Goal: Information Seeking & Learning: Learn about a topic

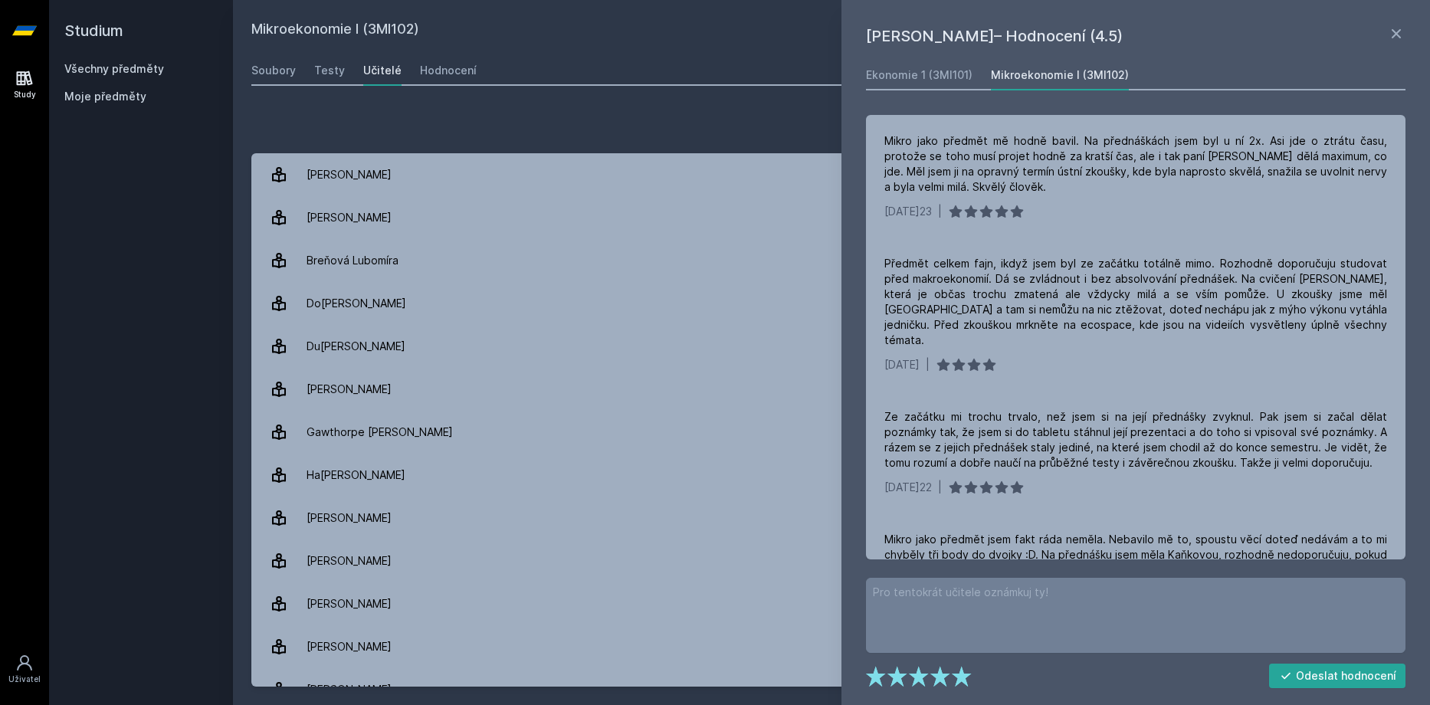
click at [94, 60] on h2 "Studium" at bounding box center [140, 30] width 153 height 61
click at [94, 64] on link "Všechny předměty" at bounding box center [114, 68] width 100 height 13
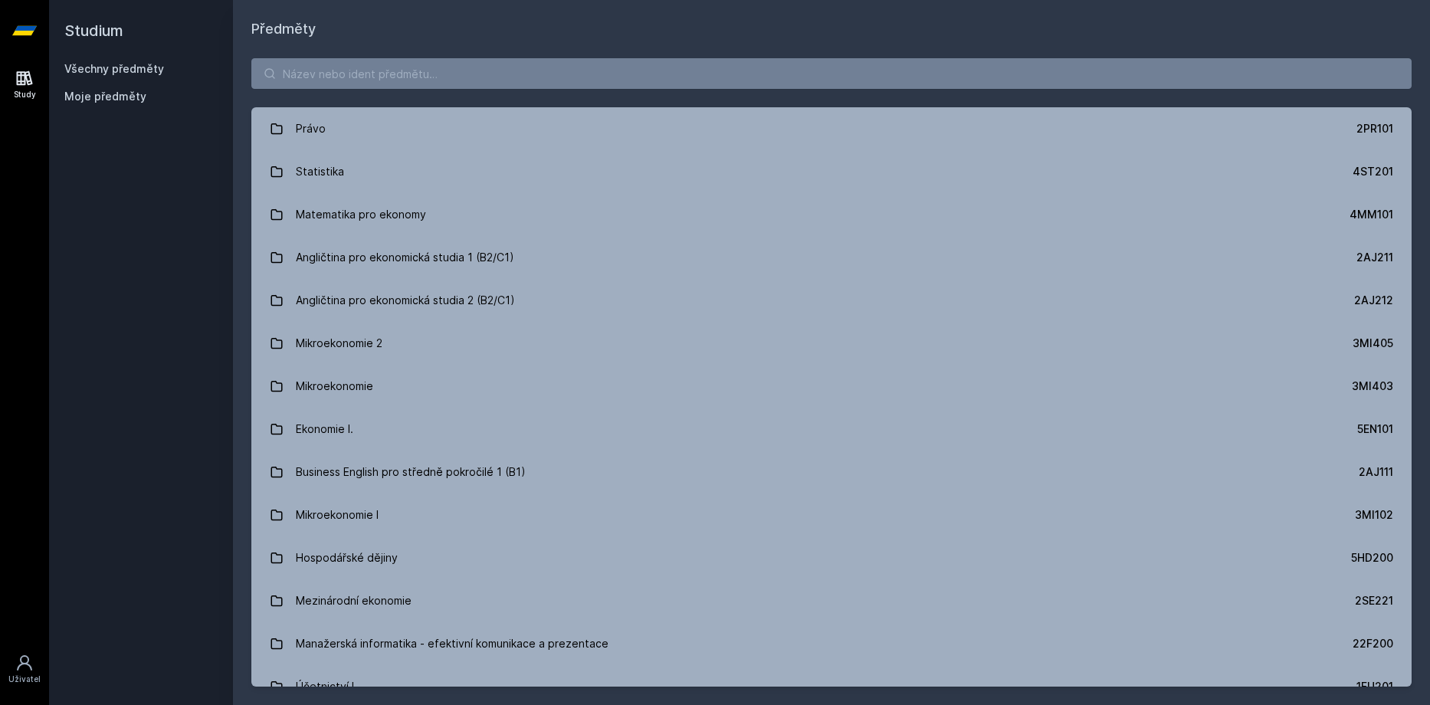
click at [393, 90] on div "Právo 2PR101 Statistika 4ST201 Matematika pro ekonomy 4MM101 Angličtina pro eko…" at bounding box center [831, 372] width 1197 height 665
click at [393, 80] on input "search" at bounding box center [831, 73] width 1160 height 31
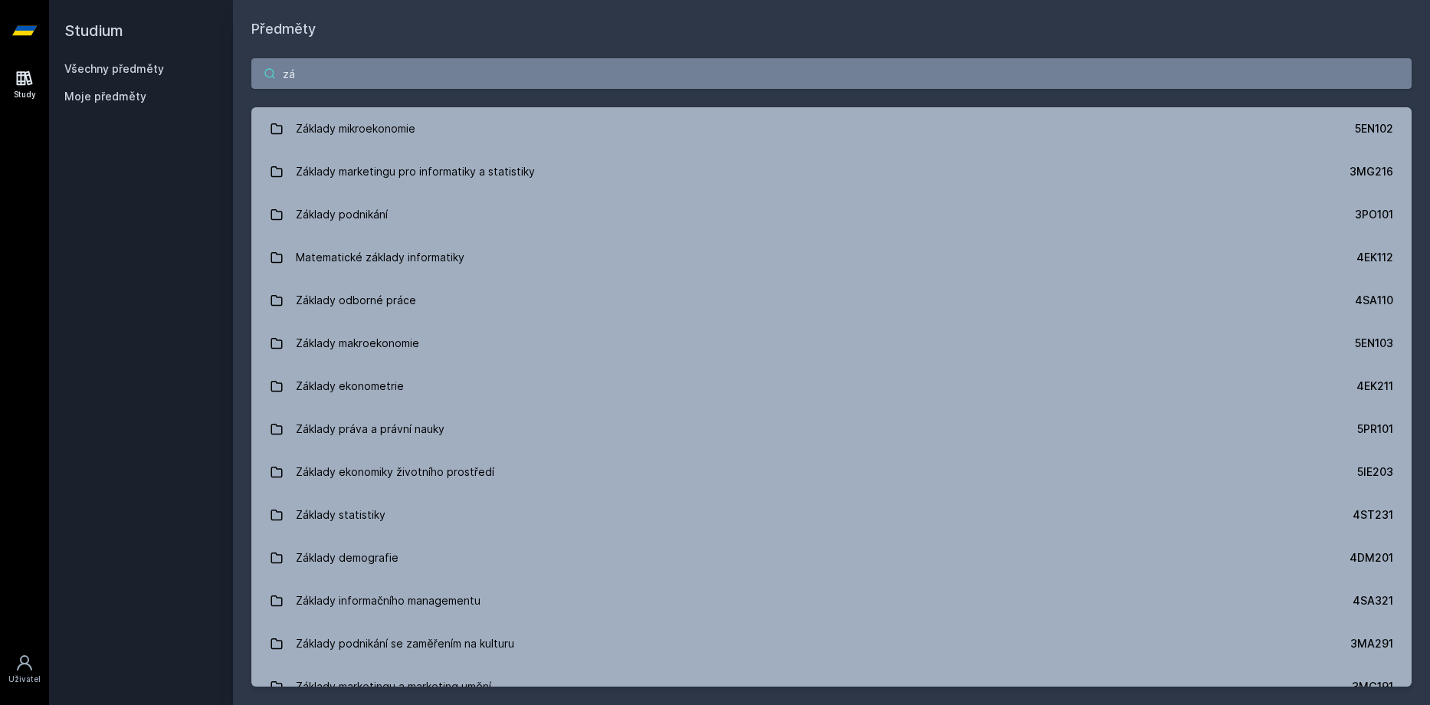
type input "z"
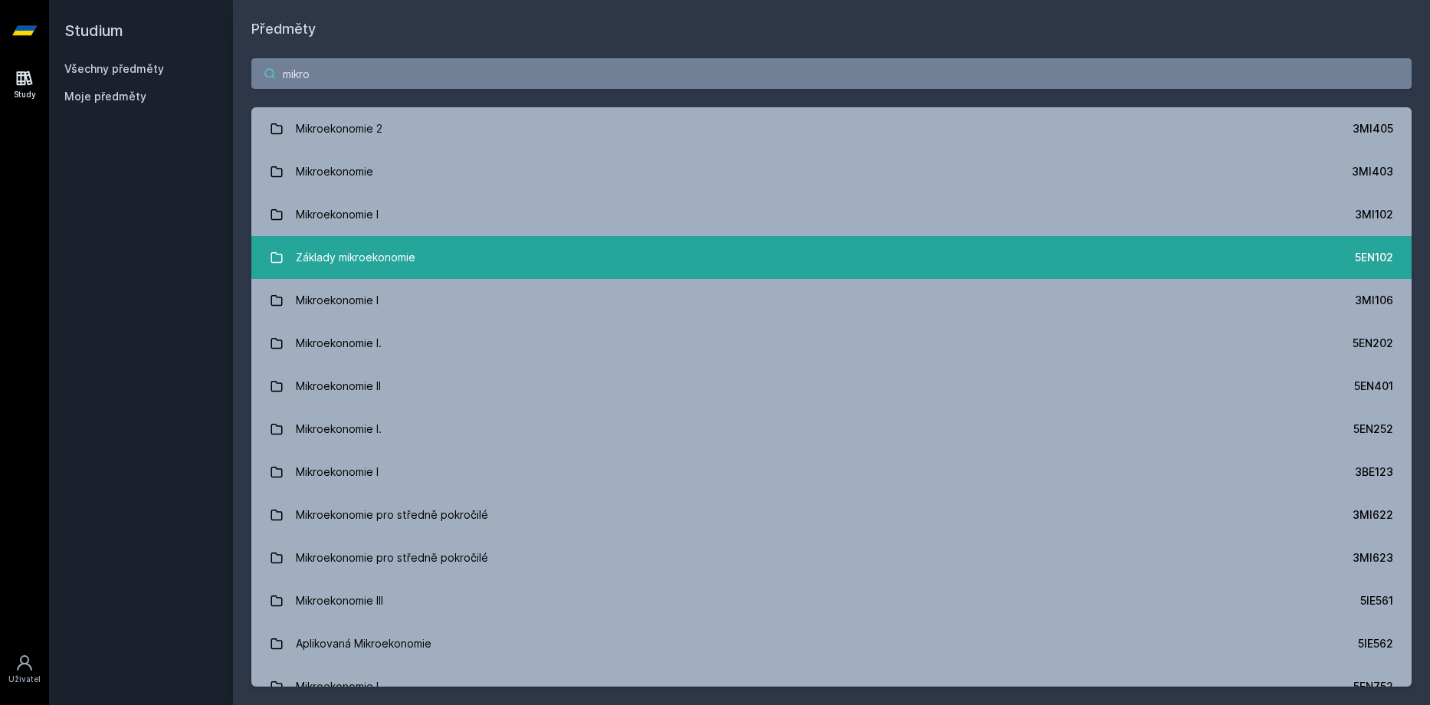
type input "mikro"
click at [466, 247] on link "Základy mikroekonomie 5EN102" at bounding box center [831, 257] width 1160 height 43
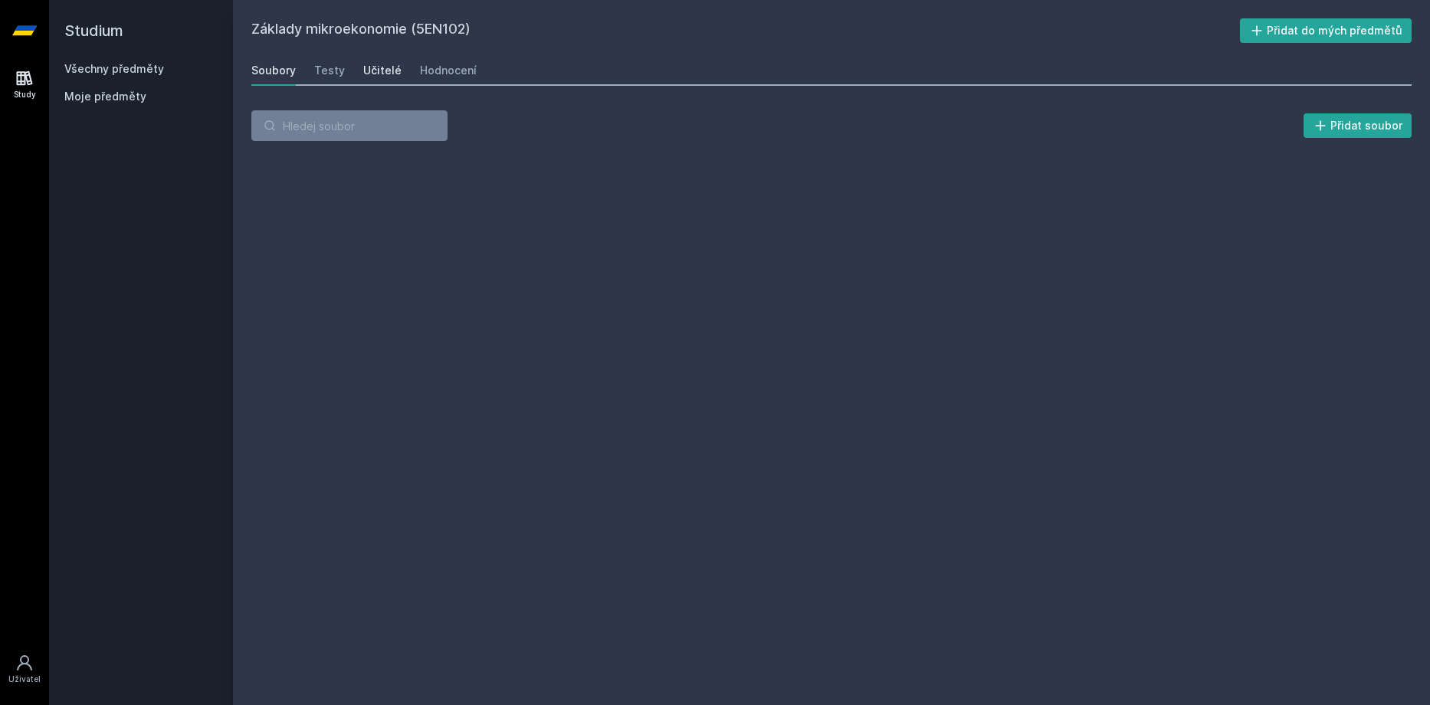
click at [386, 71] on div "Učitelé" at bounding box center [382, 70] width 38 height 15
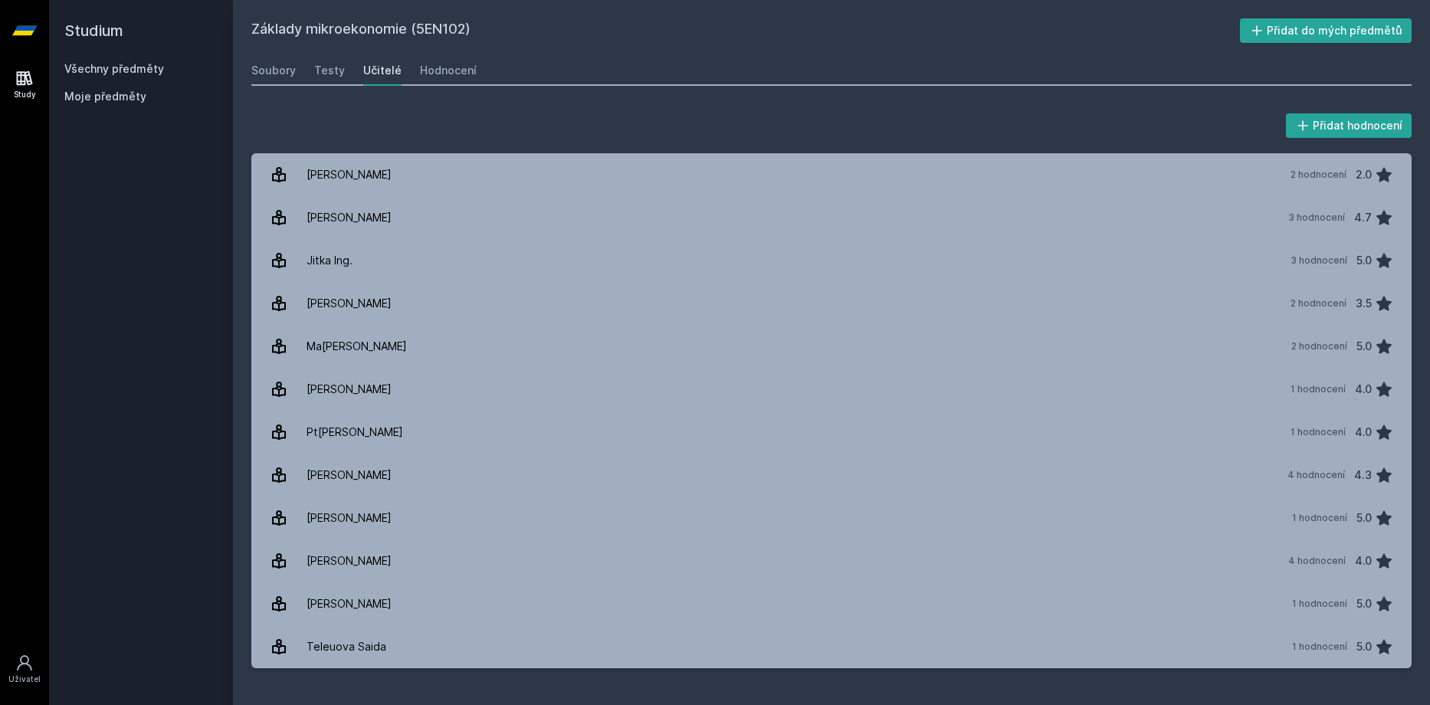
click at [276, 85] on div "Soubory Testy Učitelé Hodnocení" at bounding box center [831, 70] width 1160 height 31
click at [277, 73] on div "Soubory" at bounding box center [273, 70] width 44 height 15
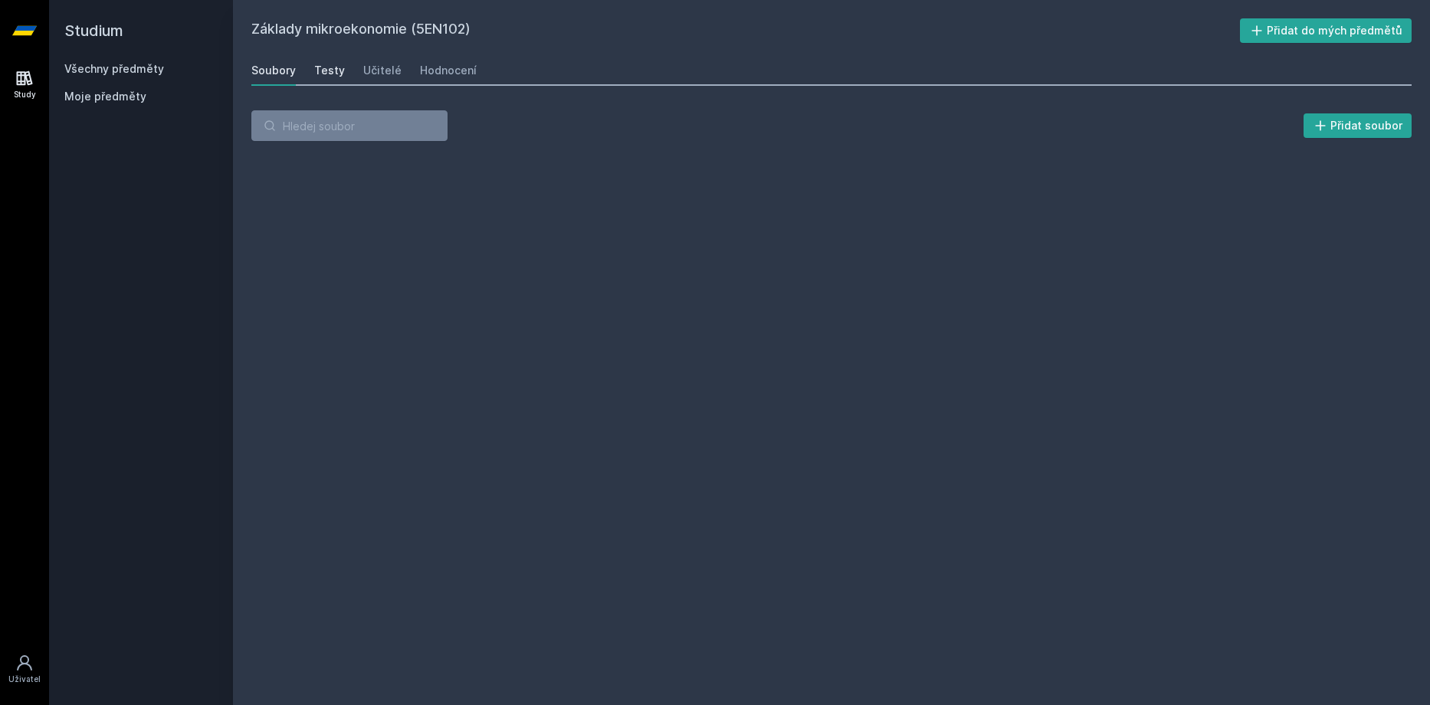
click at [337, 77] on div "Testy" at bounding box center [329, 70] width 31 height 15
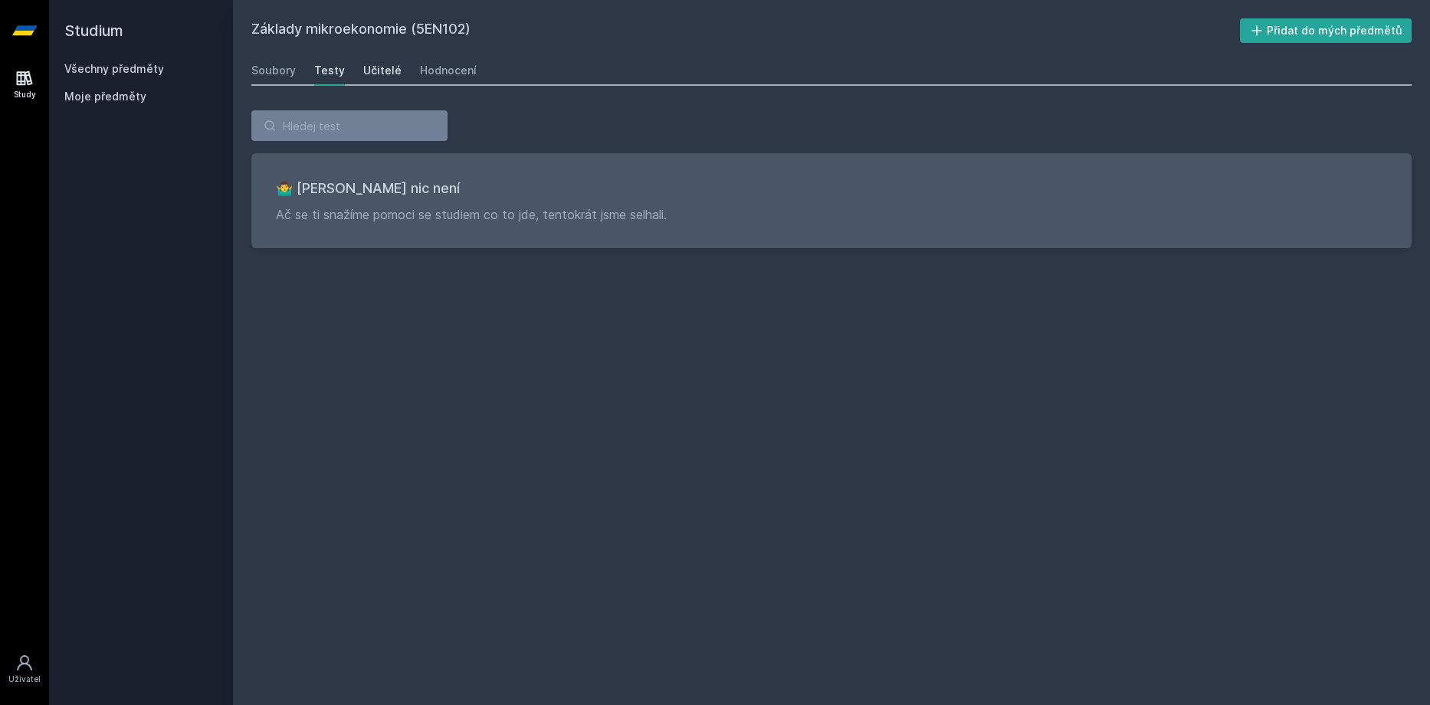
click at [386, 77] on div "Učitelé" at bounding box center [382, 70] width 38 height 15
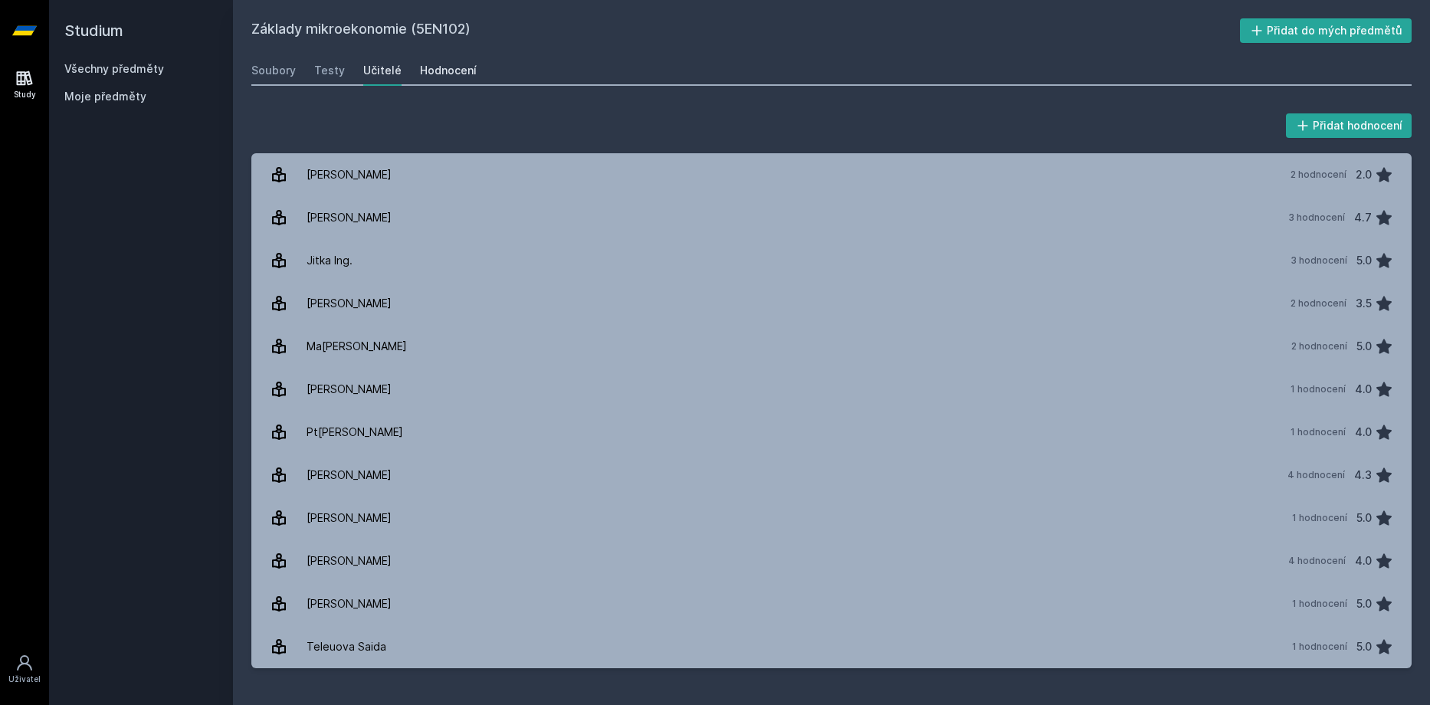
click at [440, 72] on div "Hodnocení" at bounding box center [448, 70] width 57 height 15
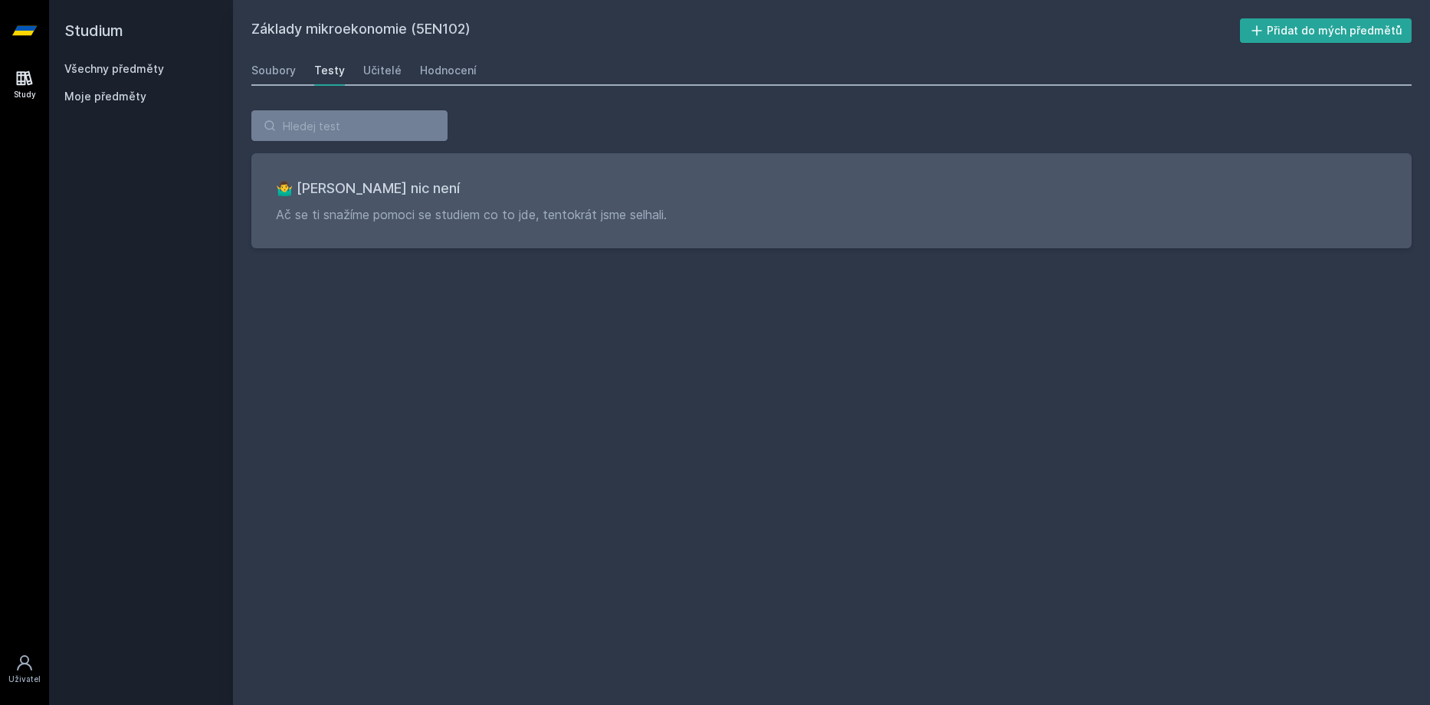
click at [109, 72] on link "Všechny předměty" at bounding box center [114, 68] width 100 height 13
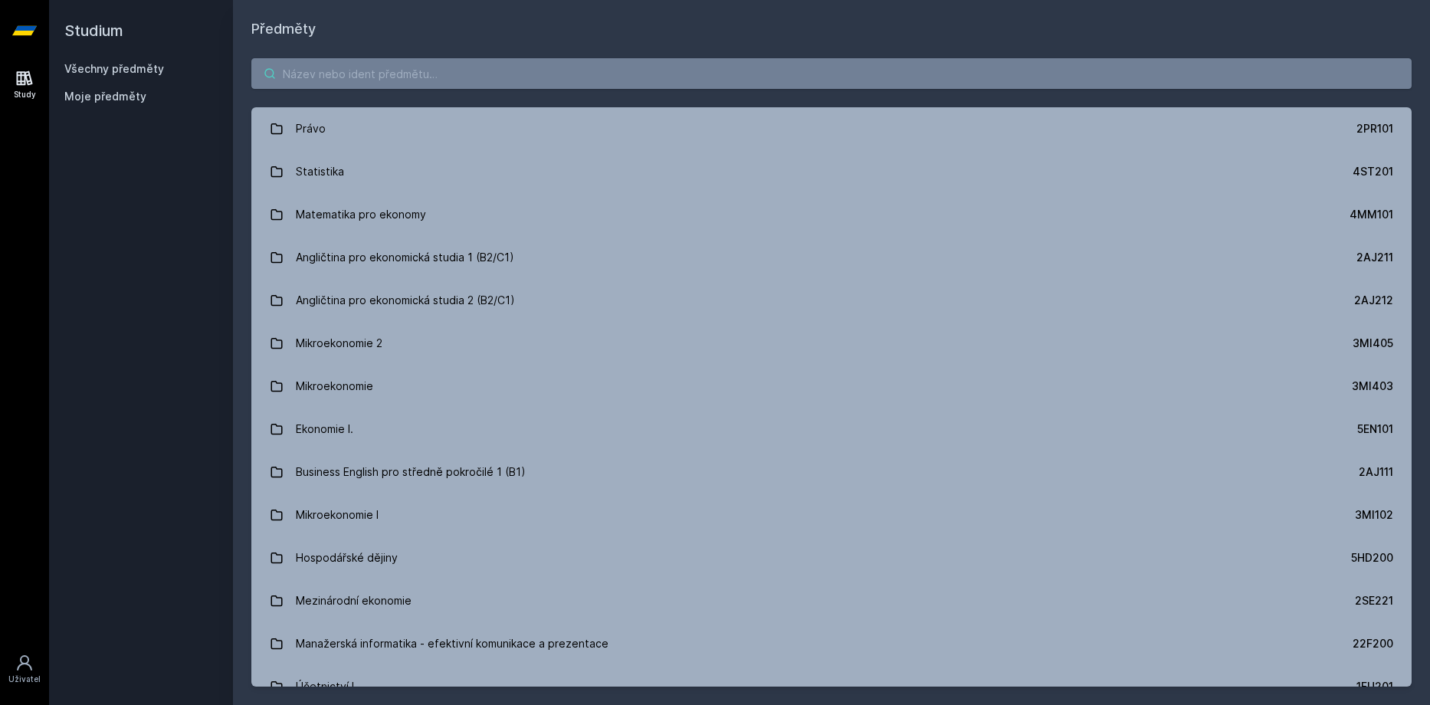
click at [570, 74] on input "search" at bounding box center [831, 73] width 1160 height 31
type input "v"
paste input "V"
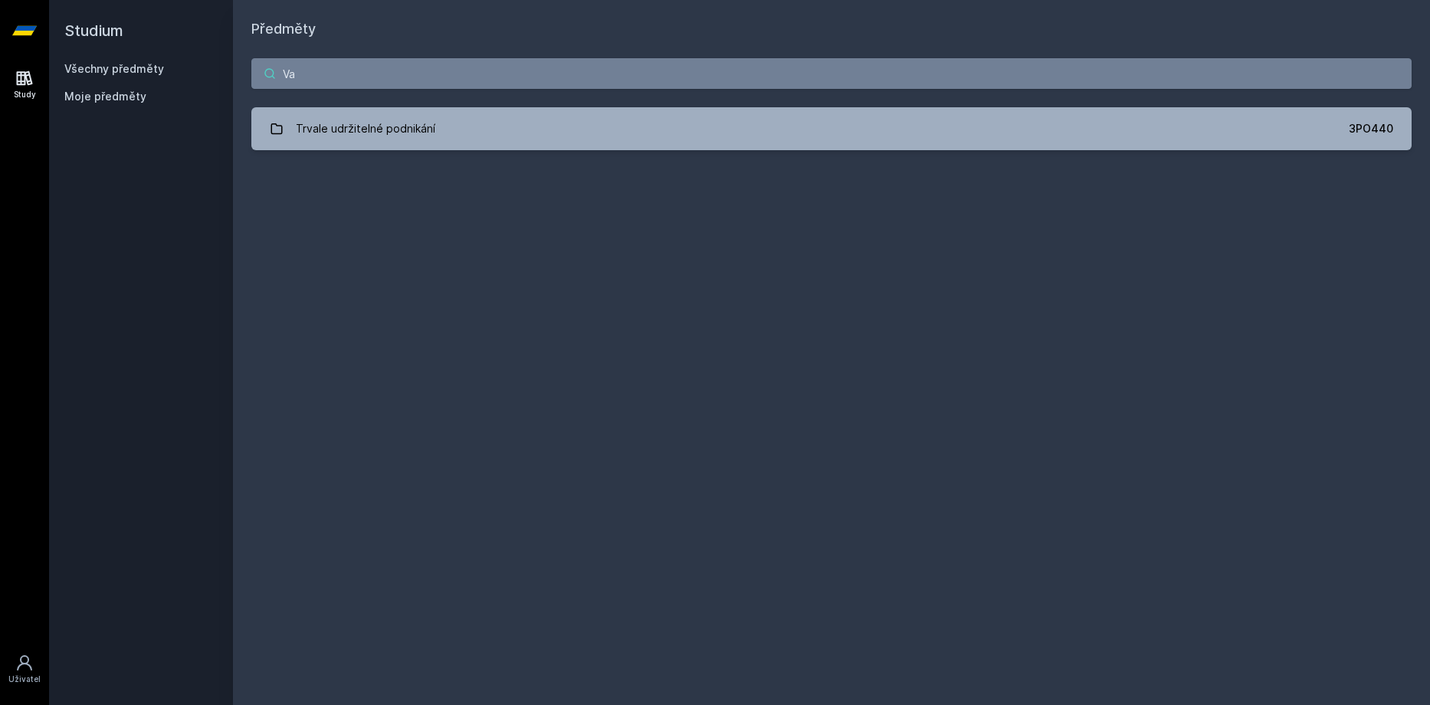
type input "V"
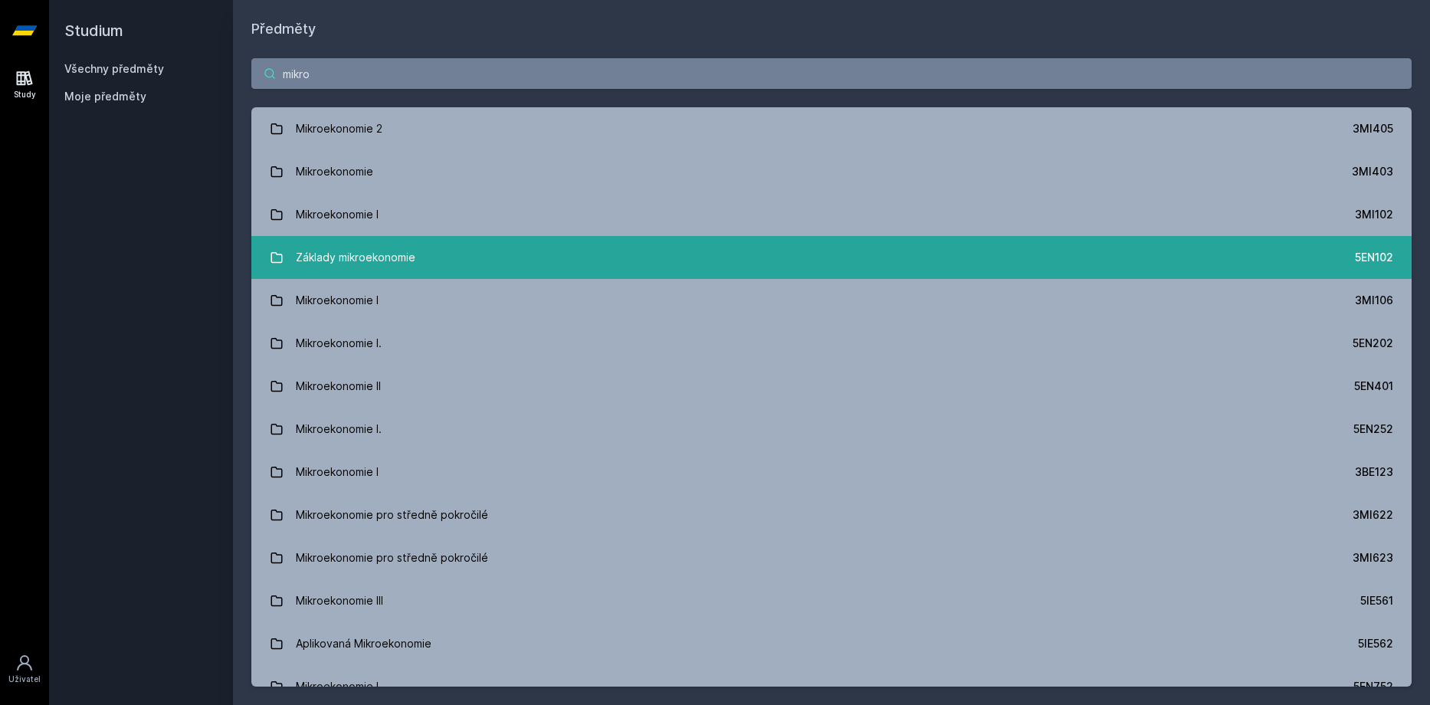
type input "mikro"
click at [787, 255] on link "Základy mikroekonomie 5EN102" at bounding box center [831, 257] width 1160 height 43
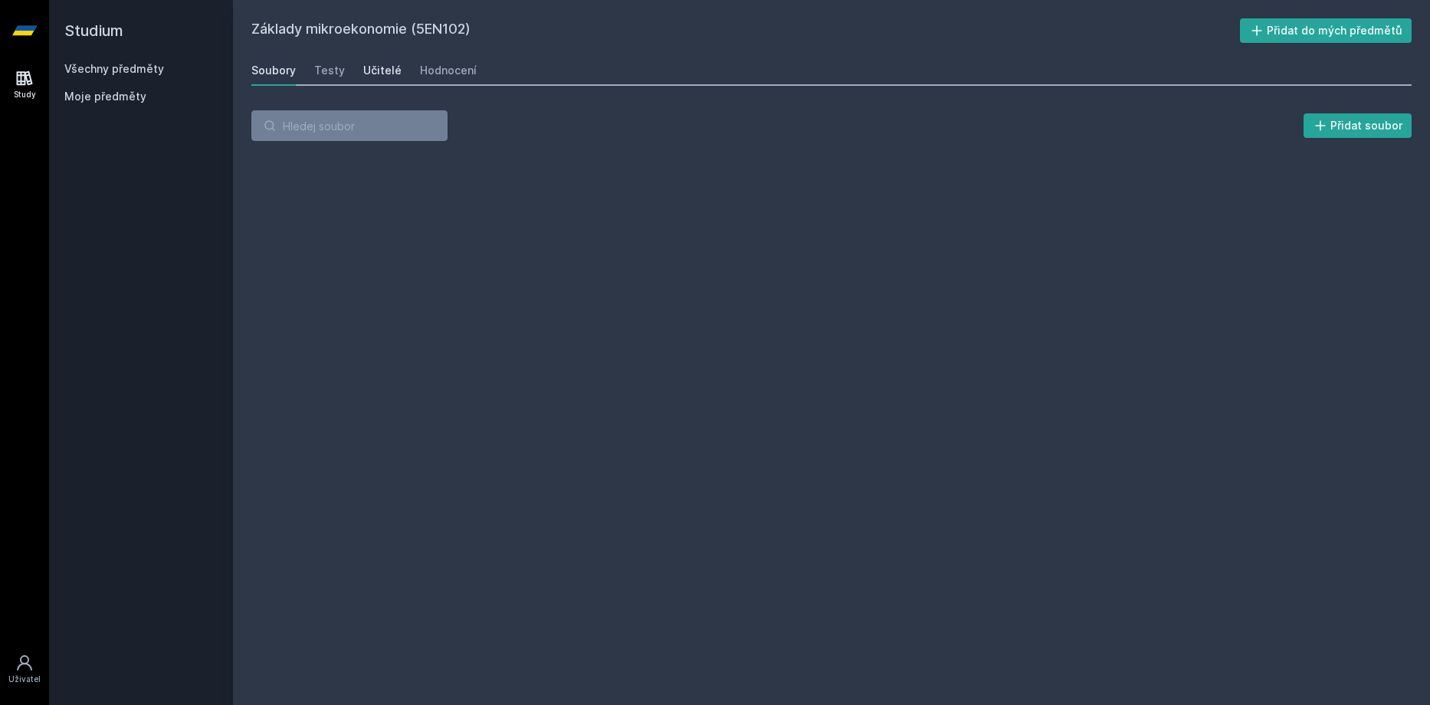
click at [378, 71] on div "Učitelé" at bounding box center [382, 70] width 38 height 15
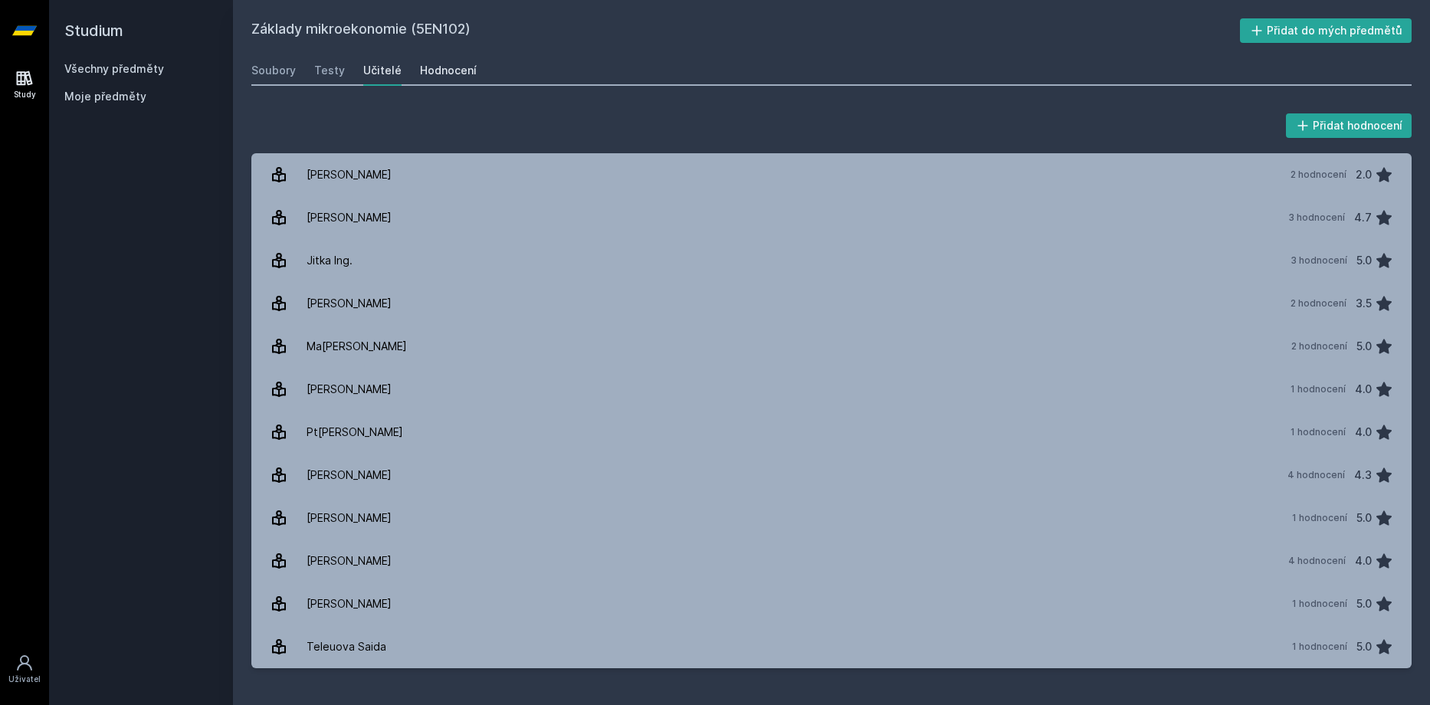
click at [421, 61] on link "Hodnocení" at bounding box center [448, 70] width 57 height 31
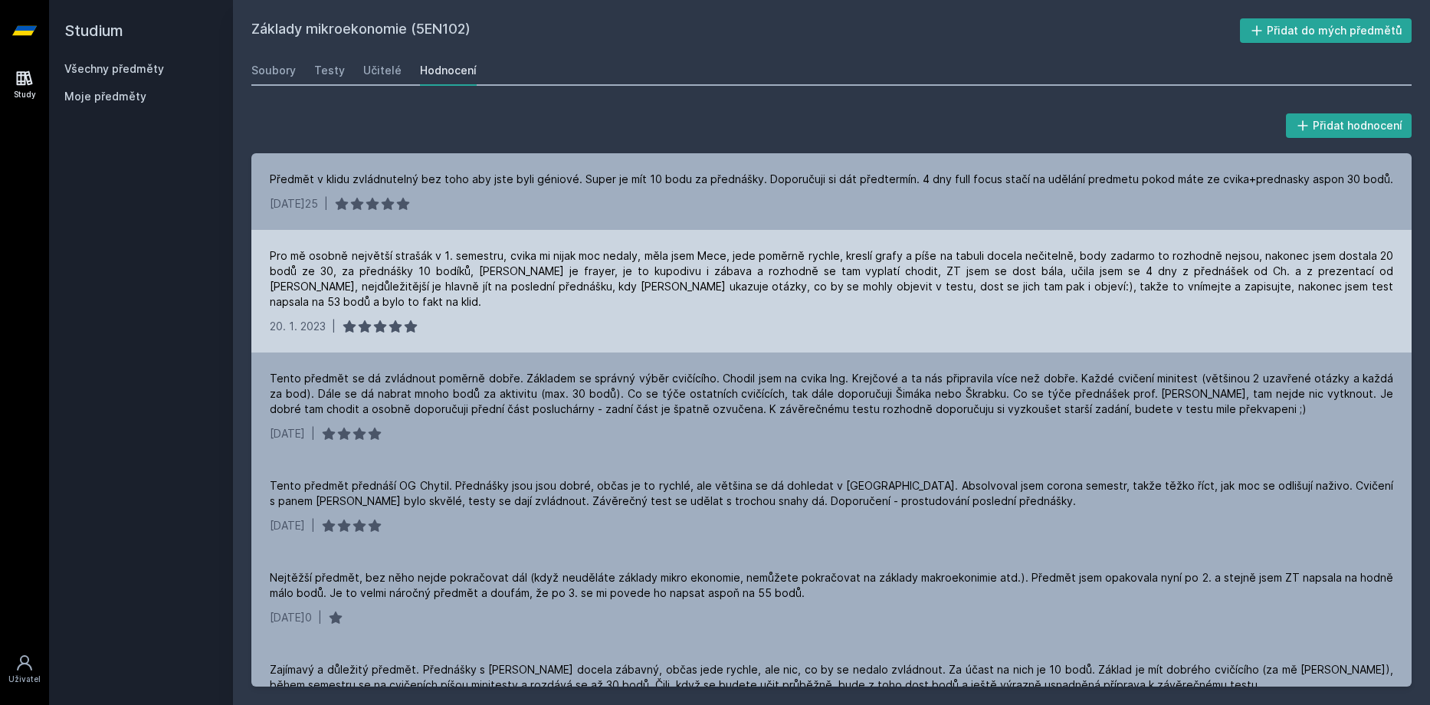
scroll to position [230, 0]
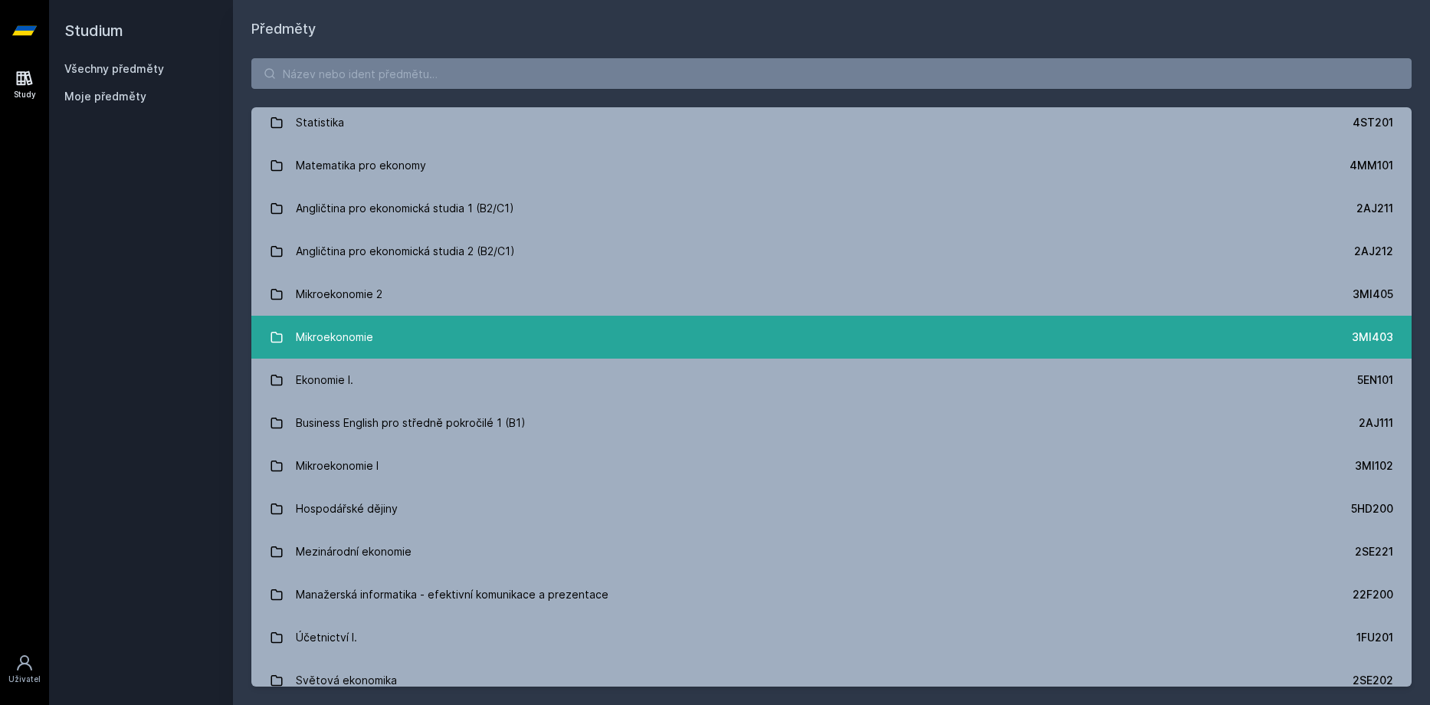
scroll to position [77, 0]
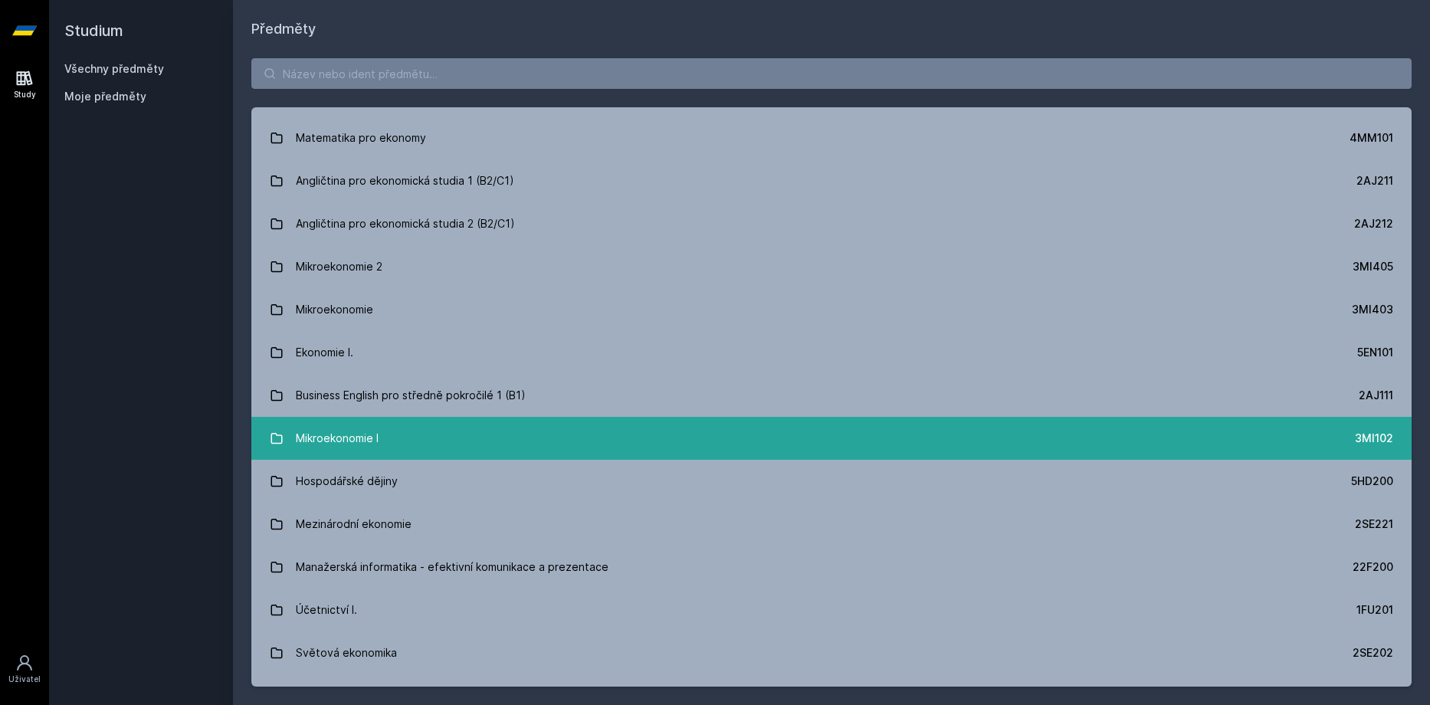
click at [473, 437] on link "Mikroekonomie I 3MI102" at bounding box center [831, 438] width 1160 height 43
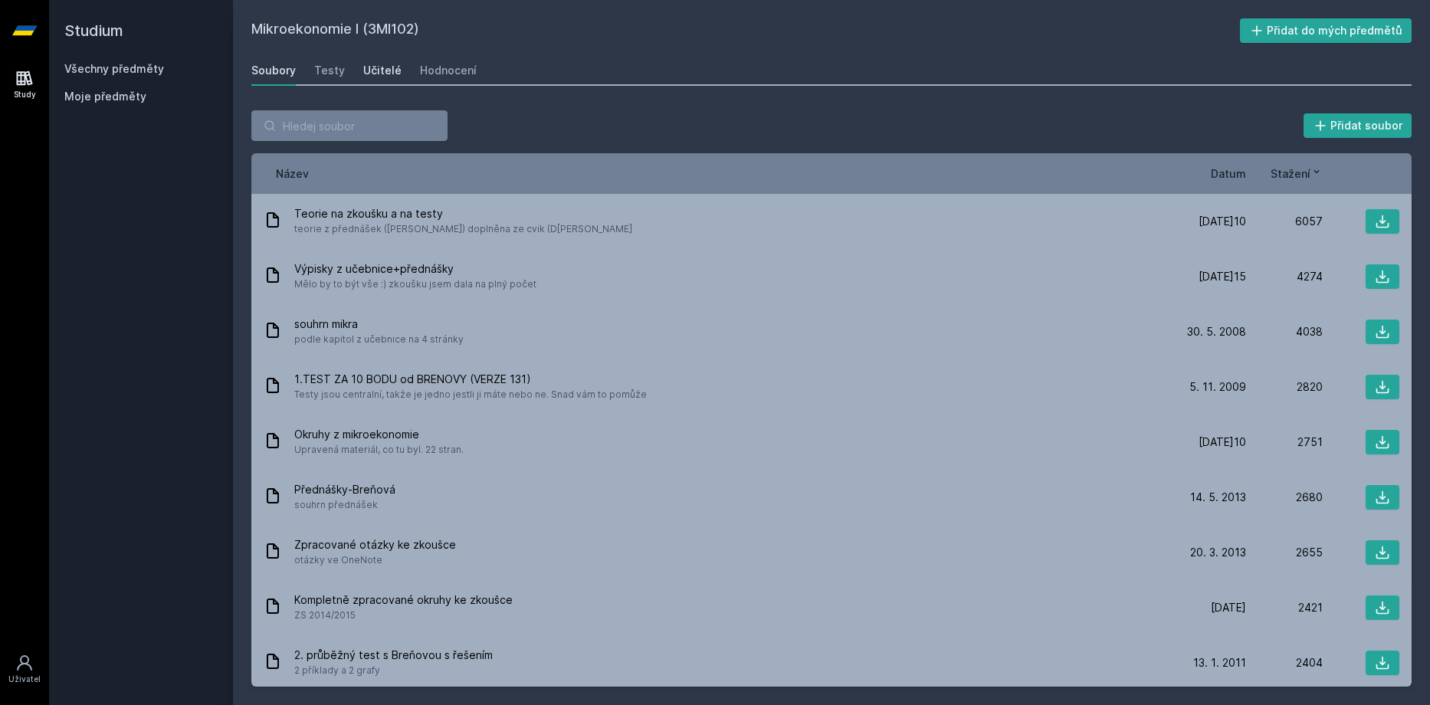
click at [363, 64] on div "Učitelé" at bounding box center [382, 70] width 38 height 15
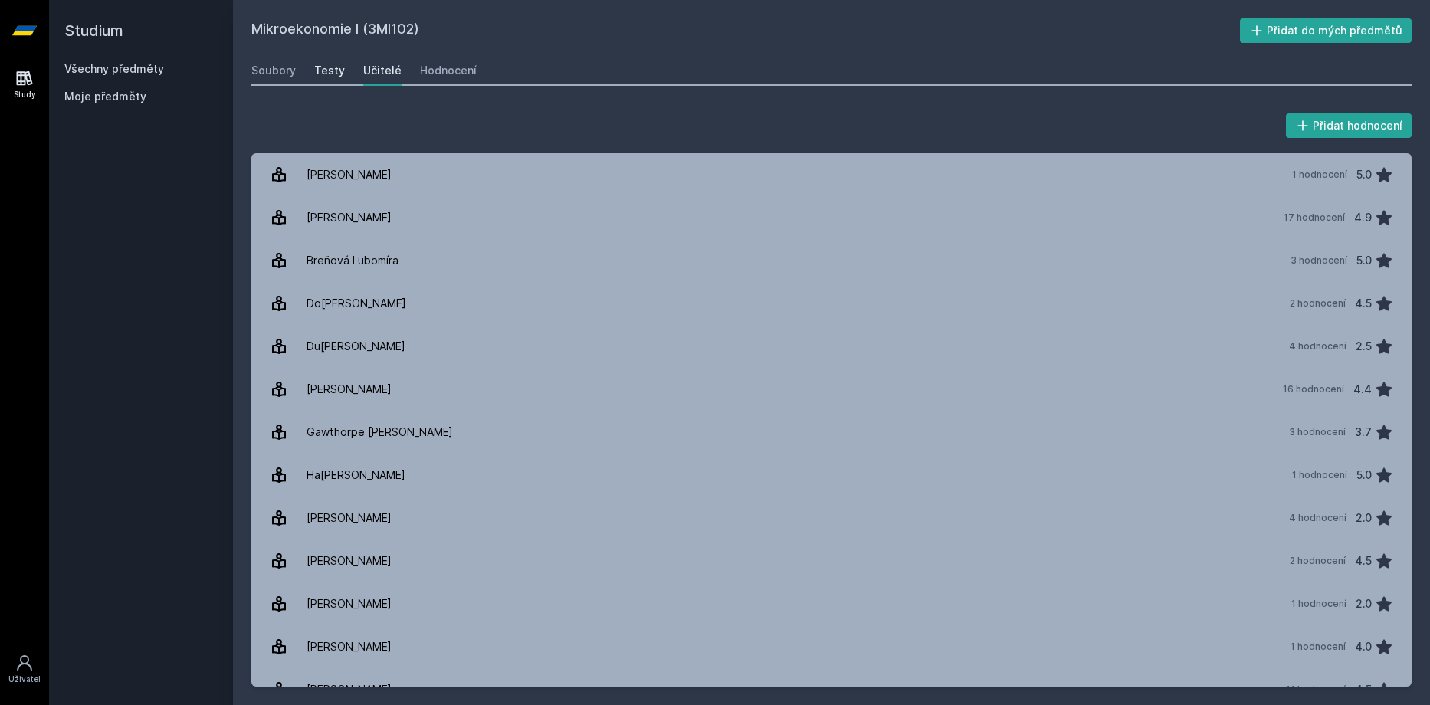
click at [339, 72] on div "Testy" at bounding box center [329, 70] width 31 height 15
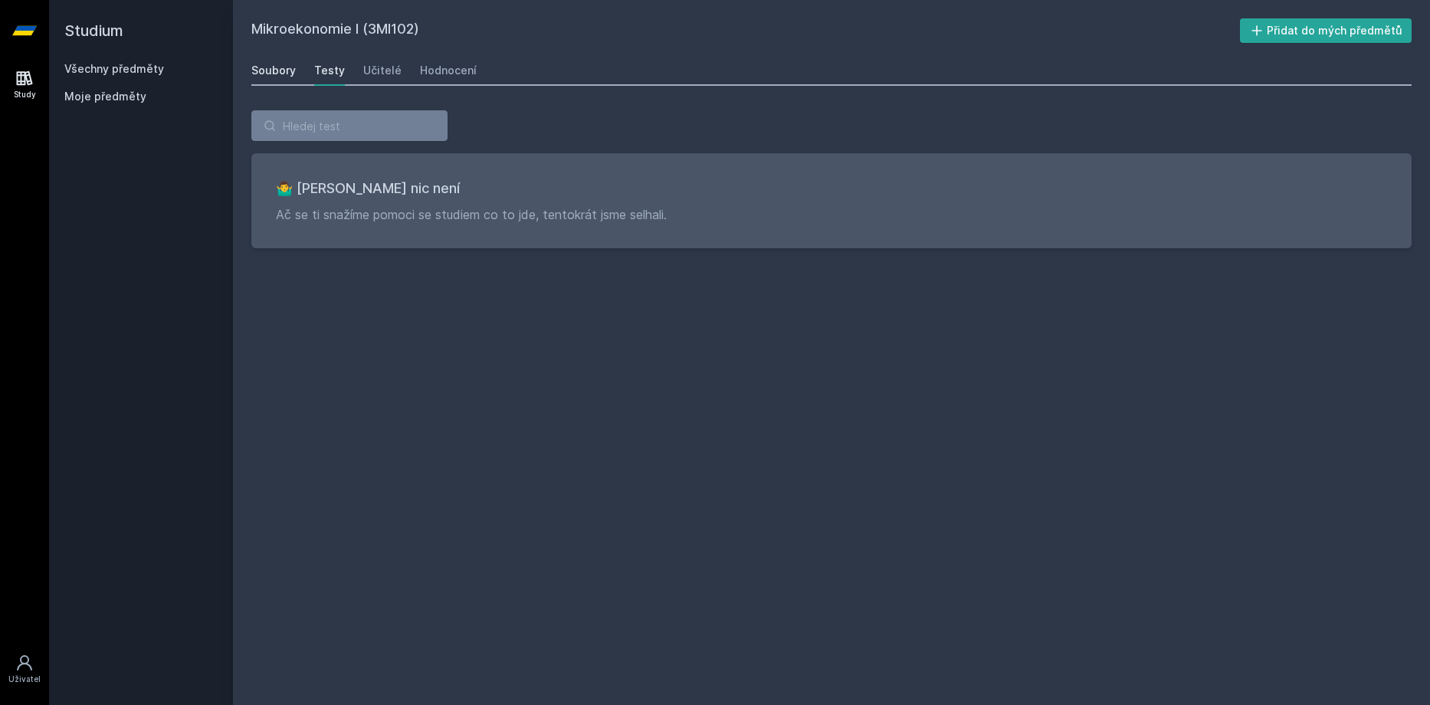
click at [277, 64] on div "Soubory" at bounding box center [273, 70] width 44 height 15
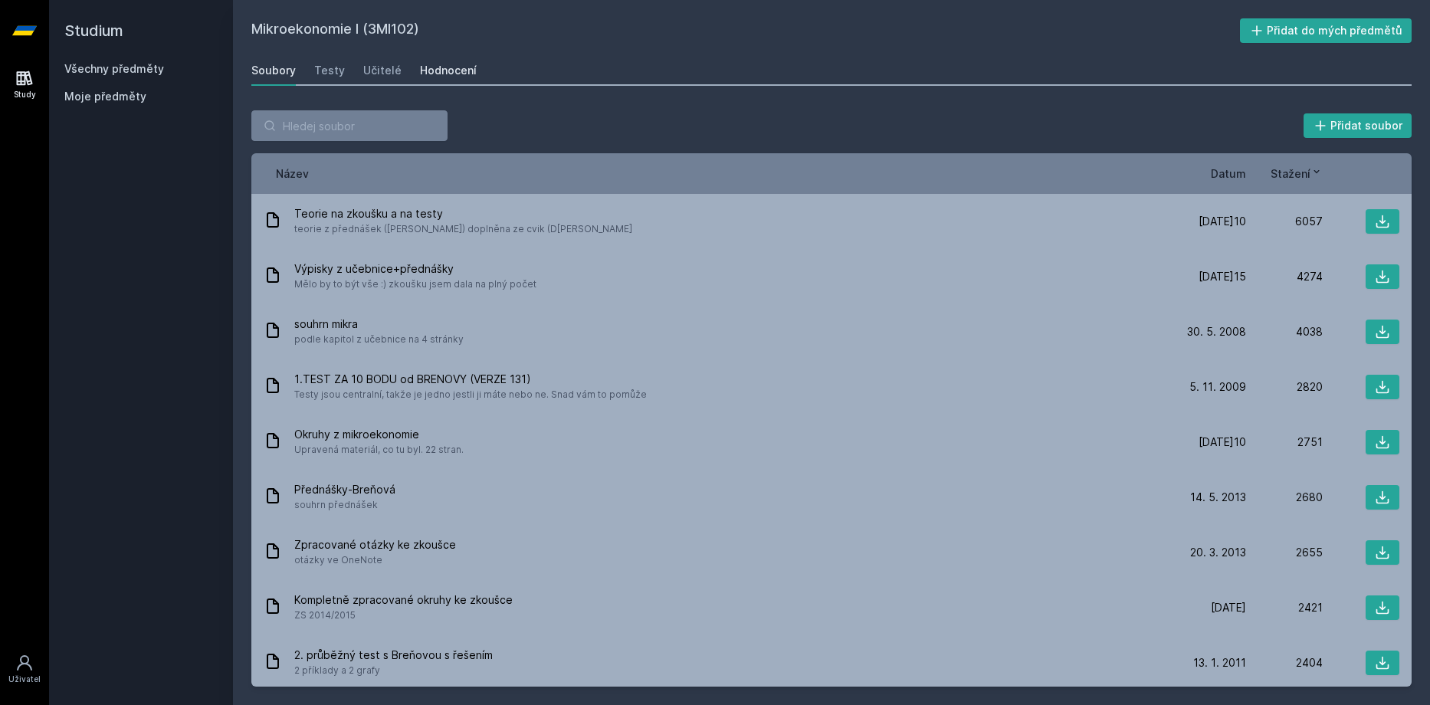
click at [422, 69] on div "Hodnocení" at bounding box center [448, 70] width 57 height 15
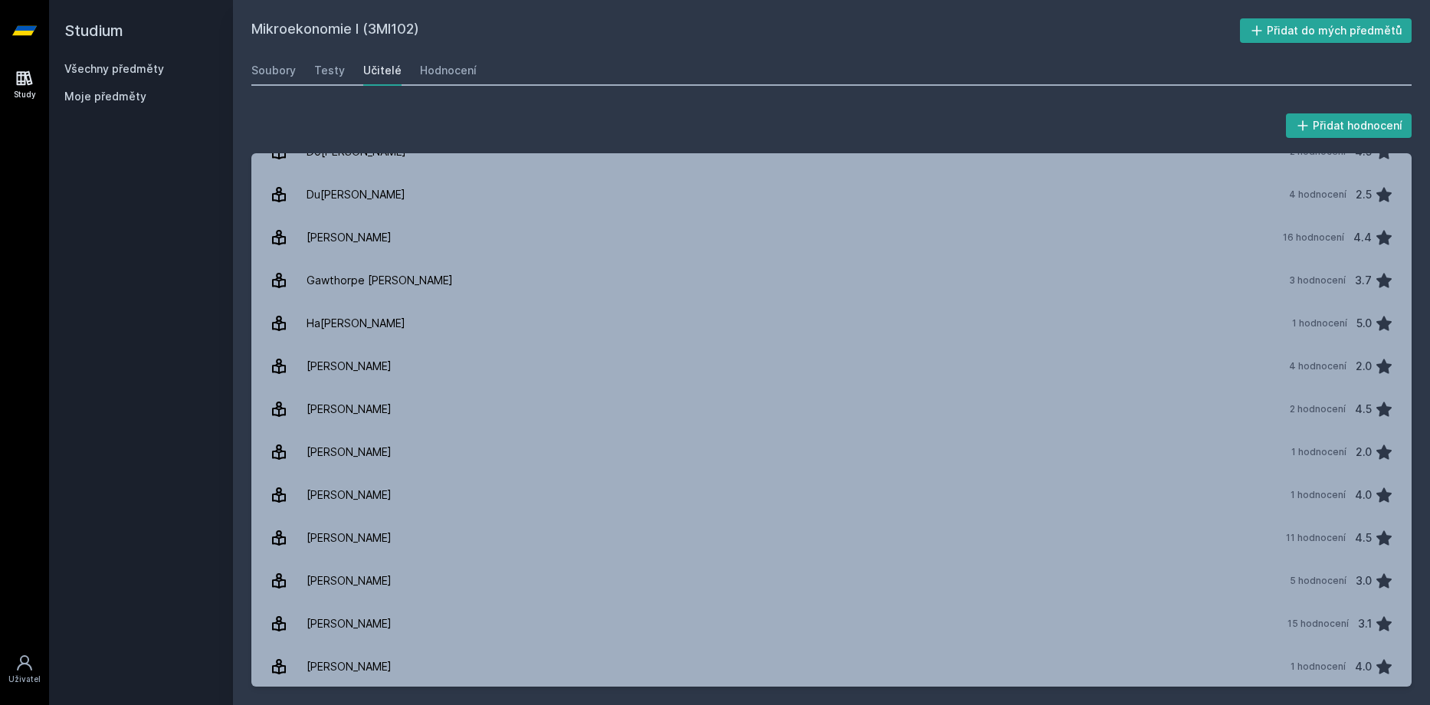
scroll to position [153, 0]
click at [77, 68] on link "Všechny předměty" at bounding box center [114, 68] width 100 height 13
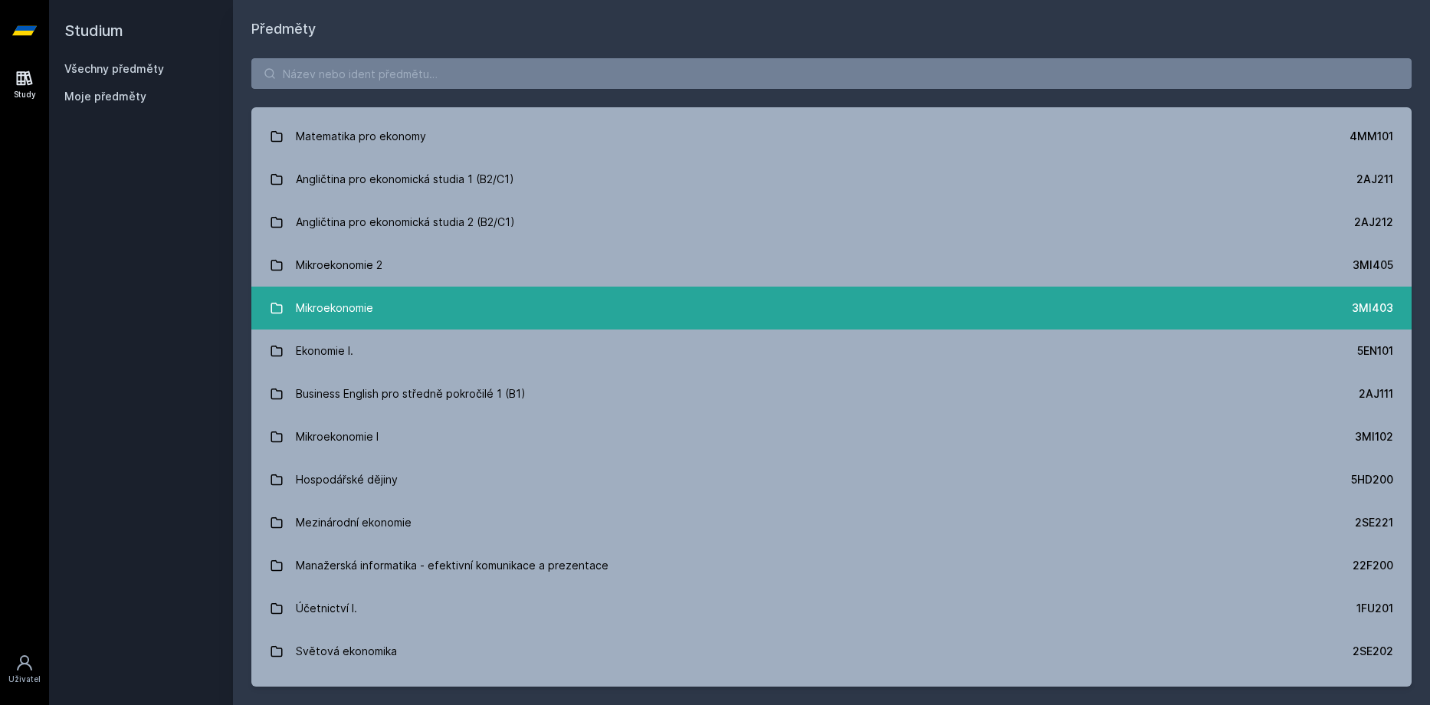
scroll to position [230, 0]
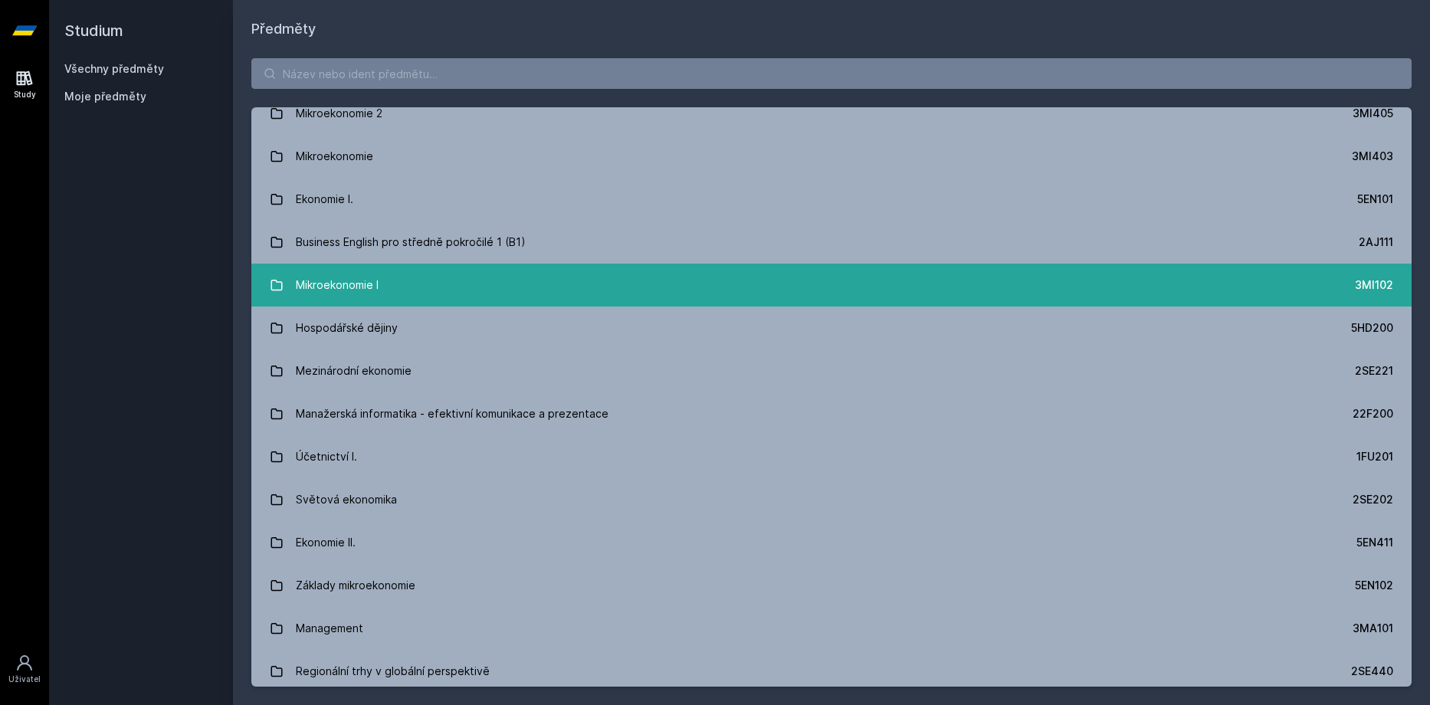
click at [453, 281] on link "Mikroekonomie I 3MI102" at bounding box center [831, 285] width 1160 height 43
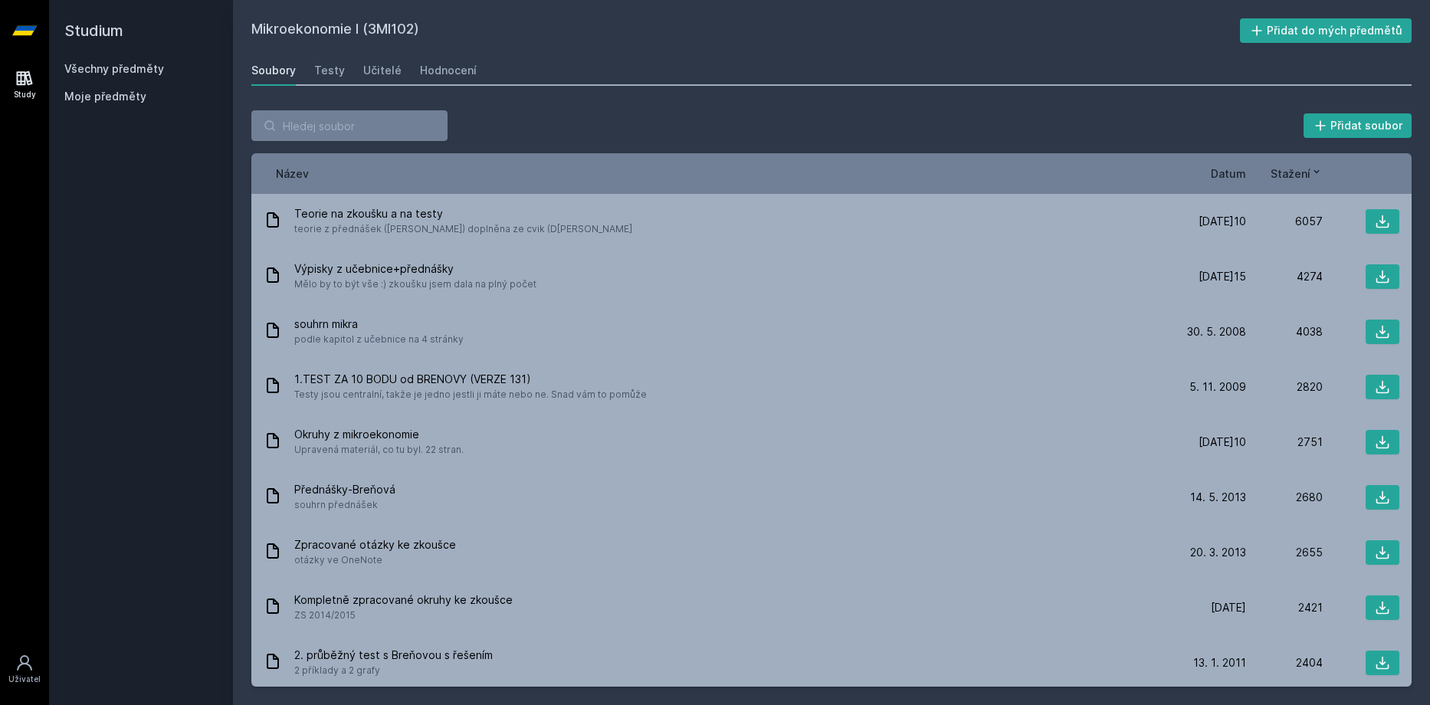
click at [345, 65] on div "Soubory Testy Učitelé Hodnocení" at bounding box center [831, 70] width 1160 height 31
click at [370, 61] on link "Učitelé" at bounding box center [382, 70] width 38 height 31
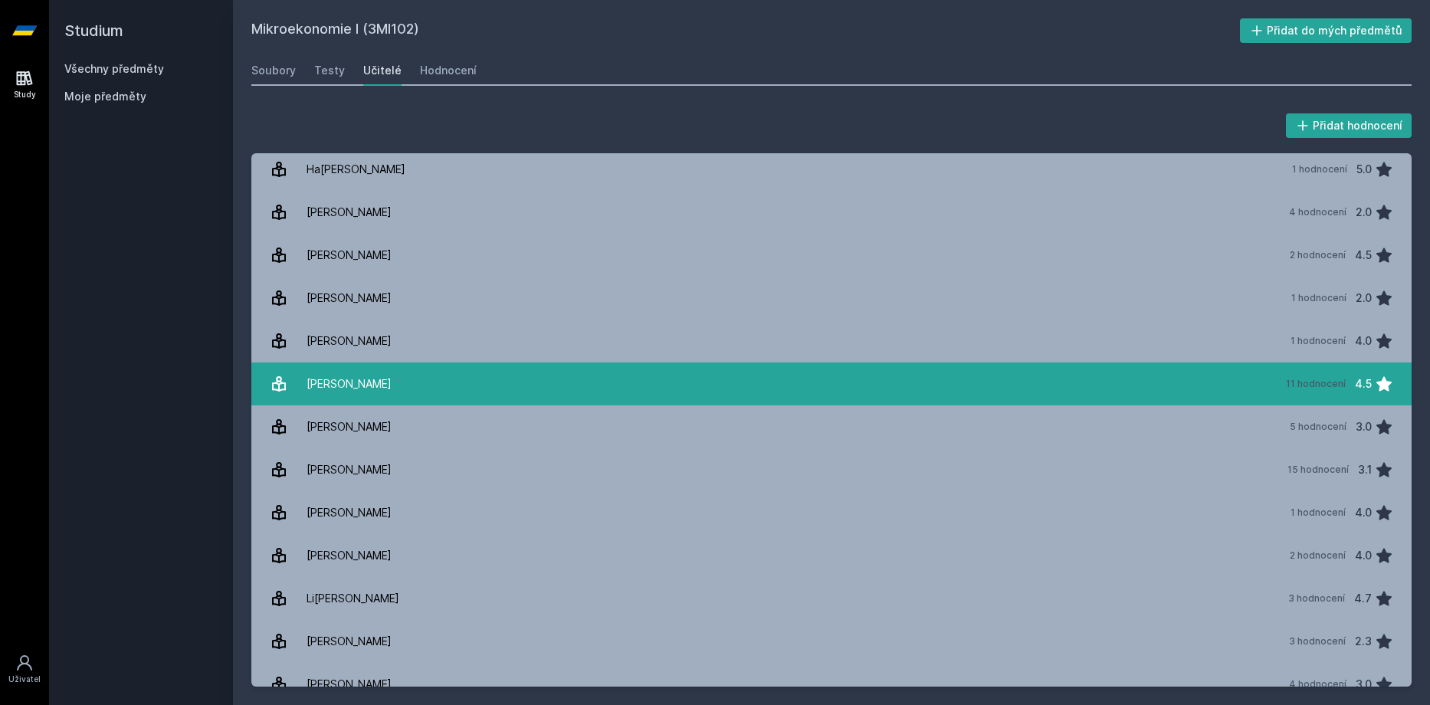
scroll to position [307, 0]
click at [396, 392] on link "Kaňková Eva 11 hodnocení 4.5" at bounding box center [831, 383] width 1160 height 43
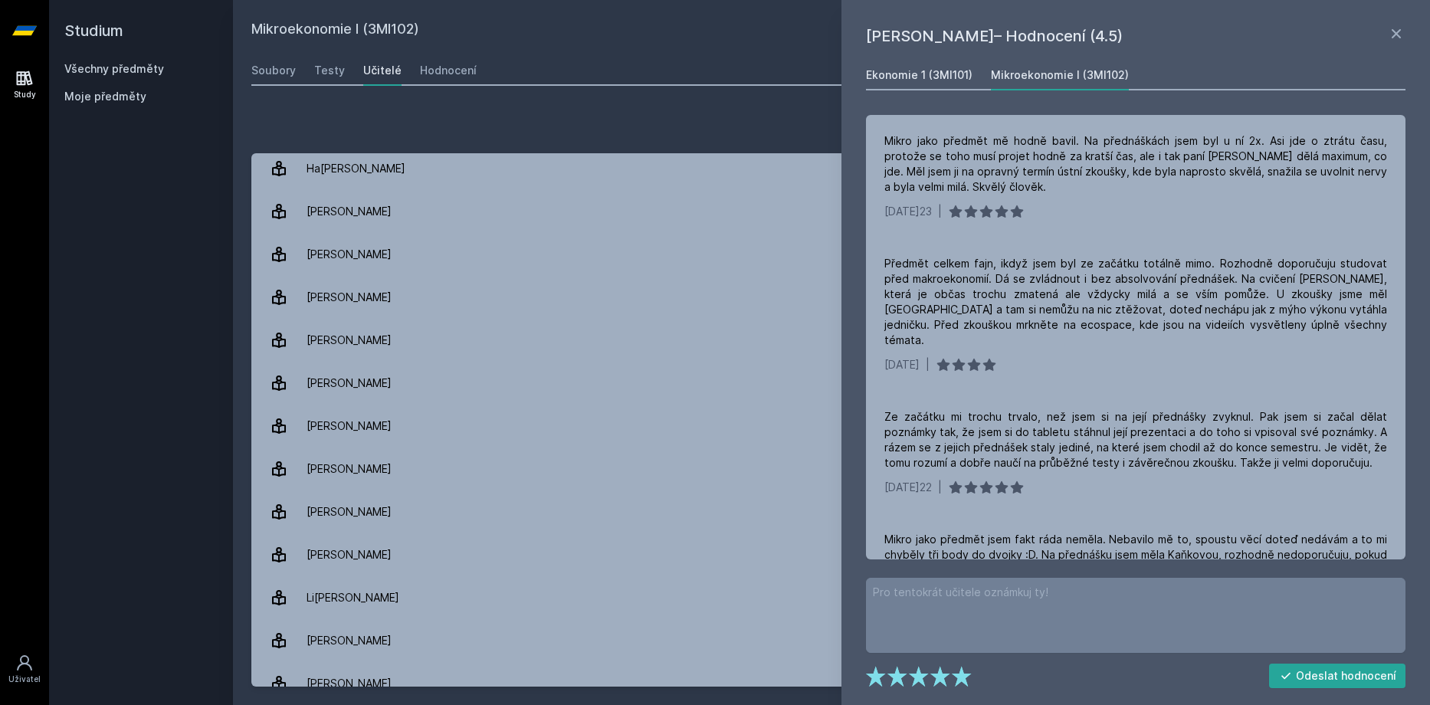
click at [952, 79] on div "Ekonomie 1 (3MI101)" at bounding box center [919, 74] width 107 height 15
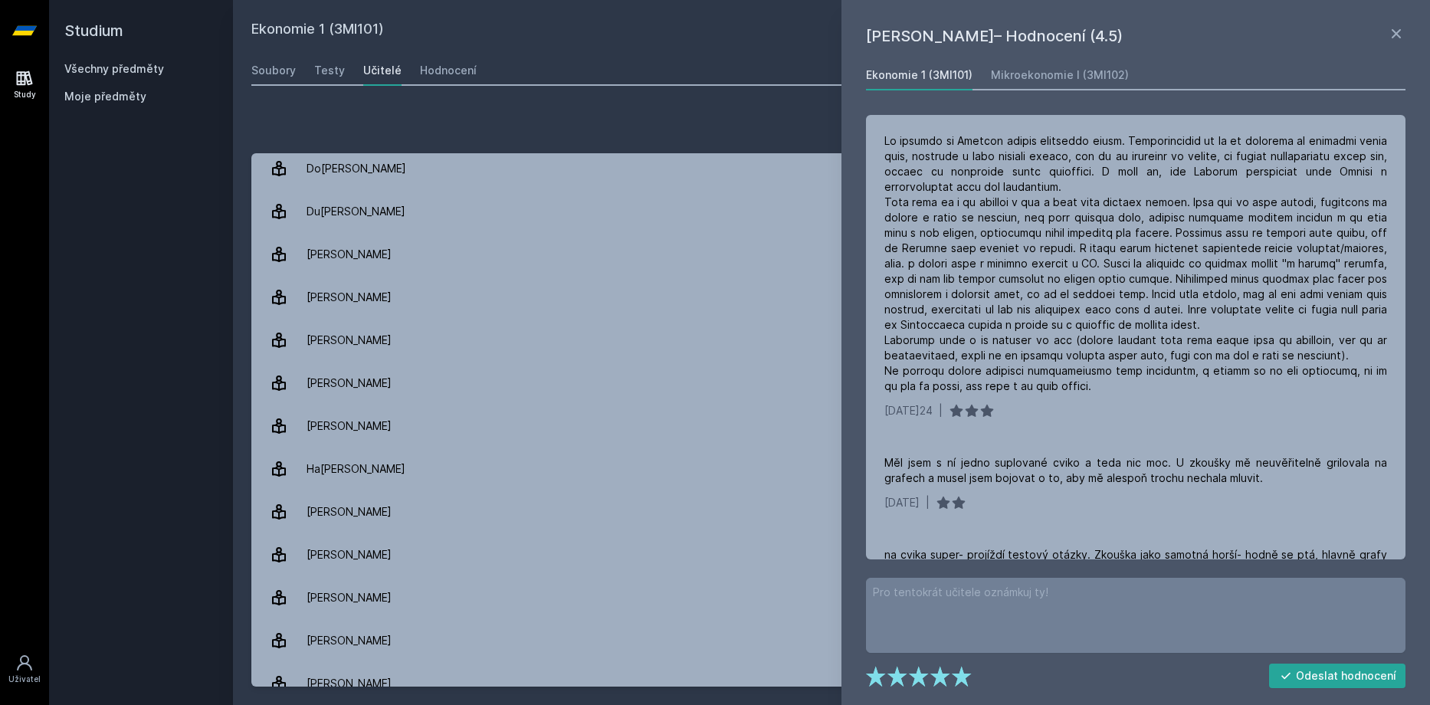
click at [1062, 73] on div "Mikroekonomie I (3MI102)" at bounding box center [1060, 74] width 138 height 15
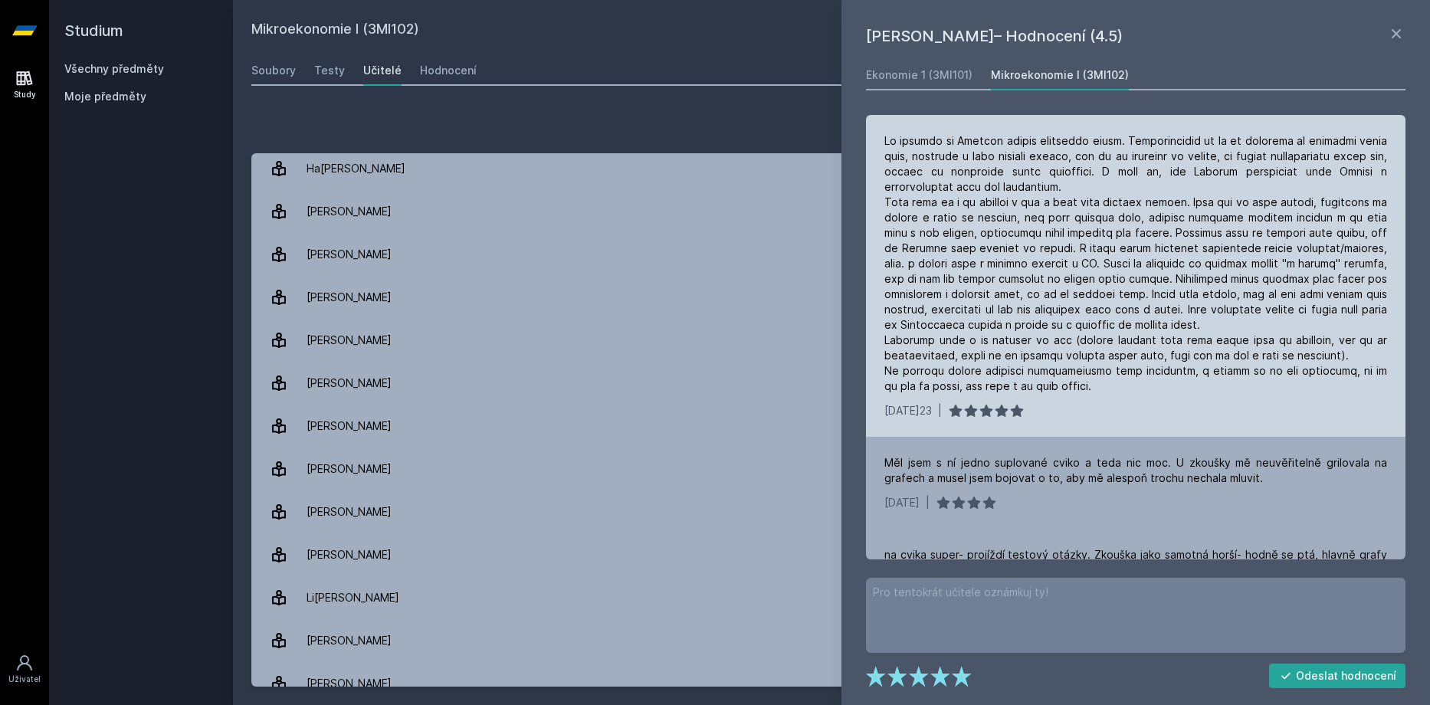
click at [1019, 277] on div at bounding box center [1135, 263] width 503 height 261
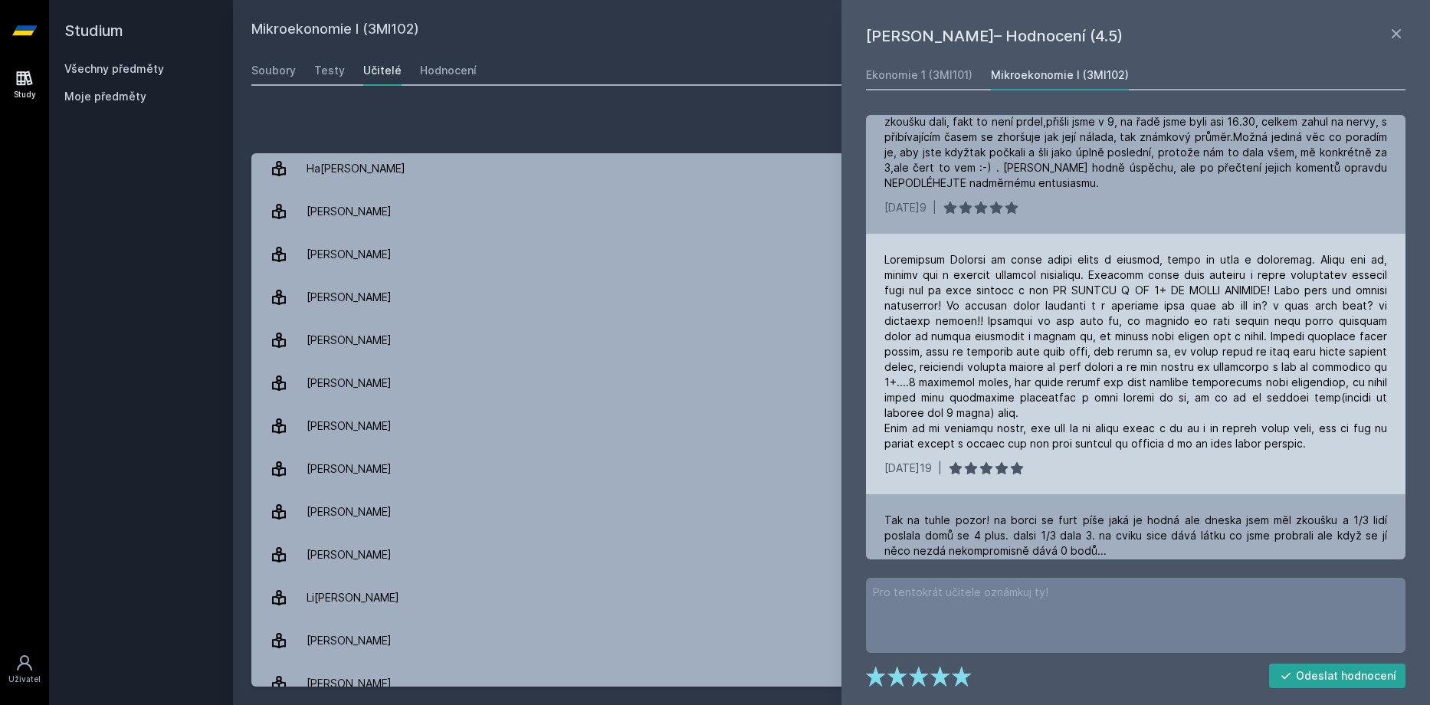
scroll to position [996, 0]
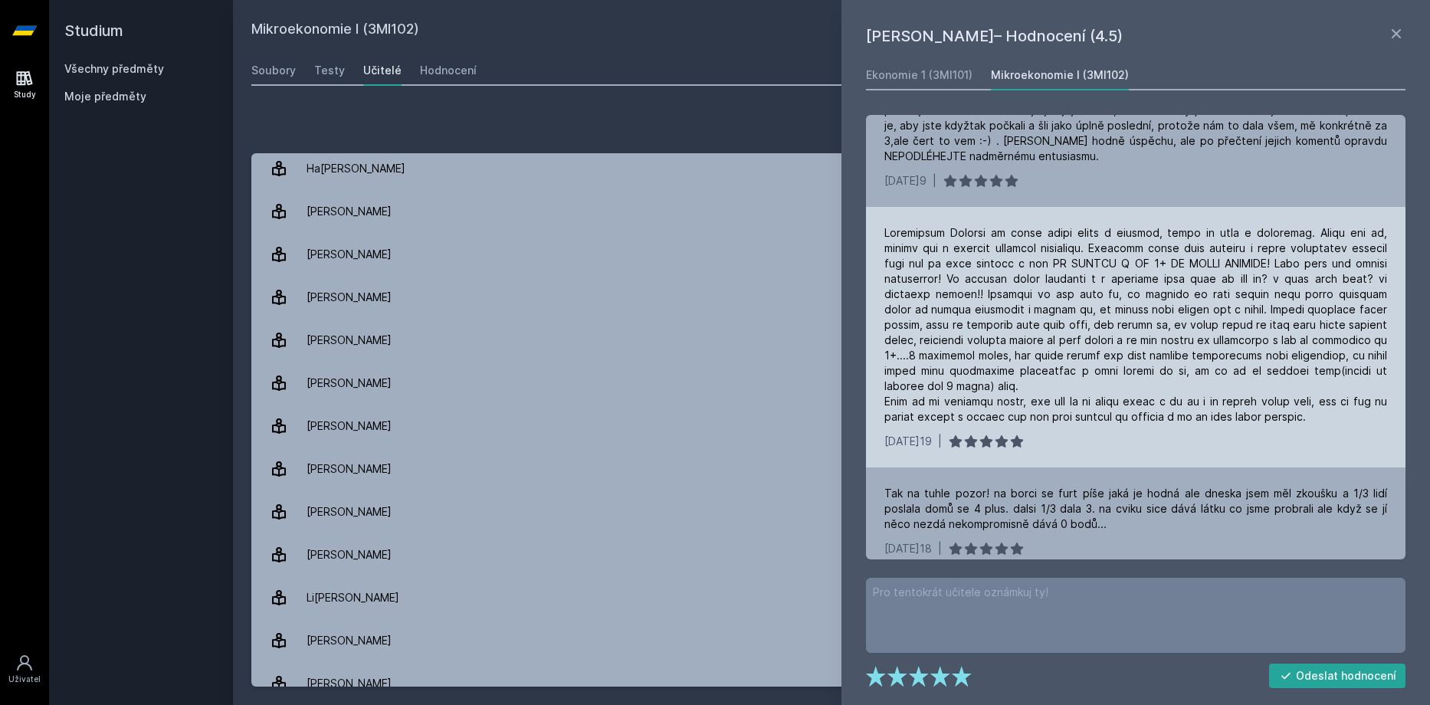
click at [1331, 406] on div at bounding box center [1135, 324] width 503 height 199
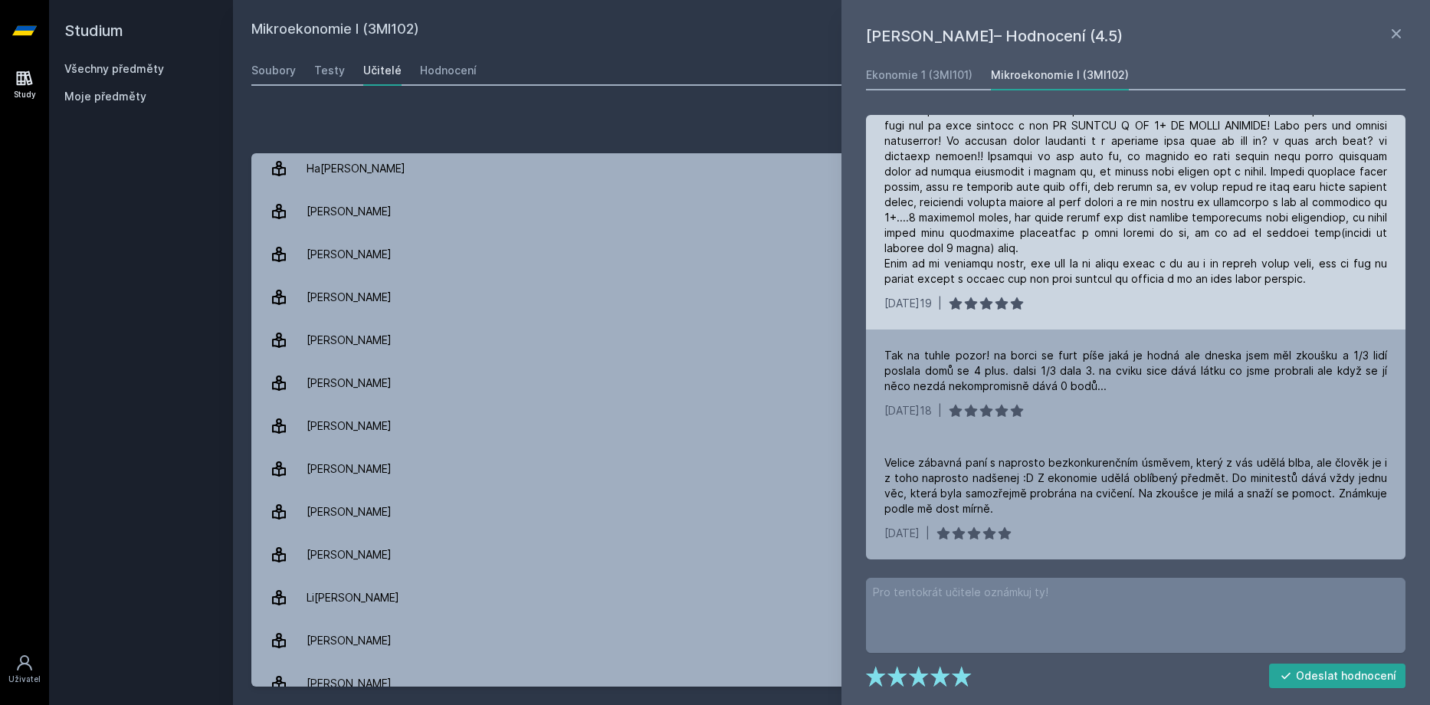
scroll to position [1150, 0]
click at [924, 315] on div "16. 1. 2019 |" at bounding box center [1136, 199] width 540 height 261
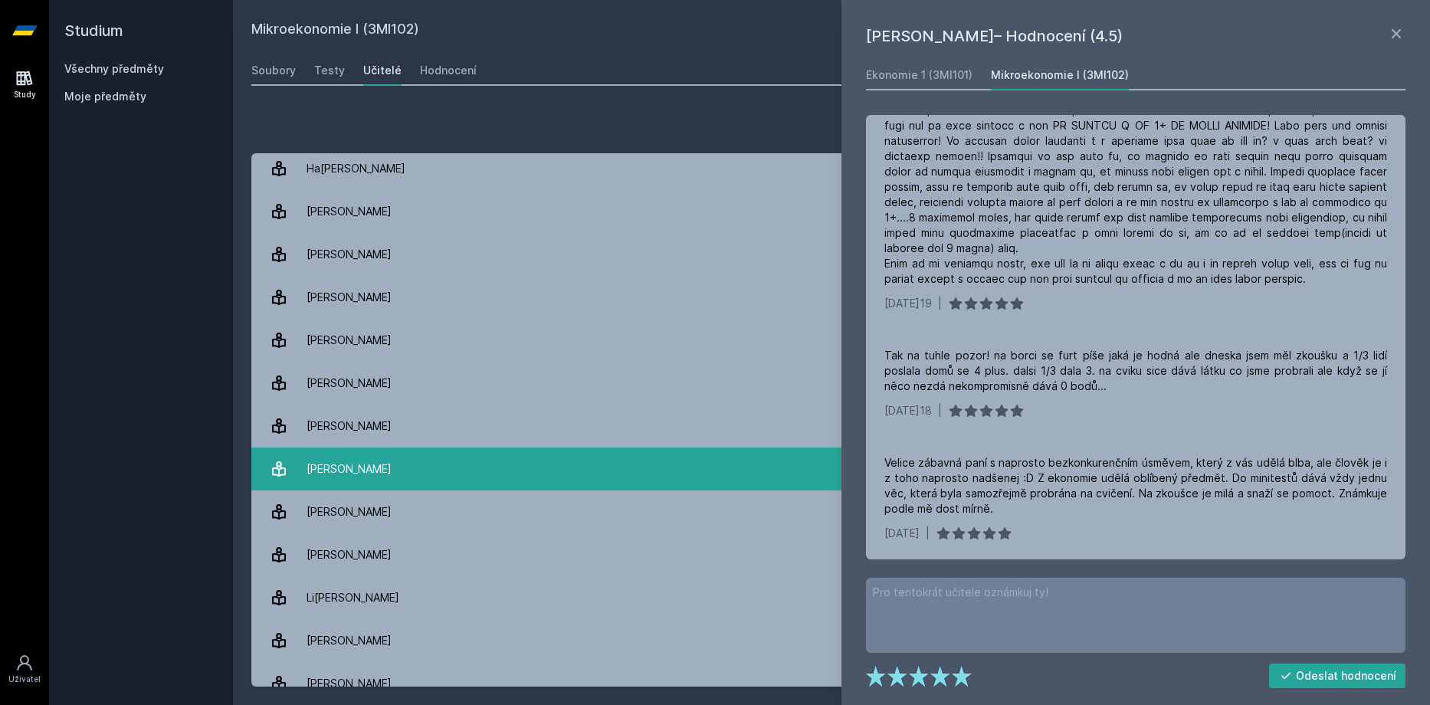
click at [372, 464] on div "Krameš Jaroslav" at bounding box center [349, 469] width 85 height 31
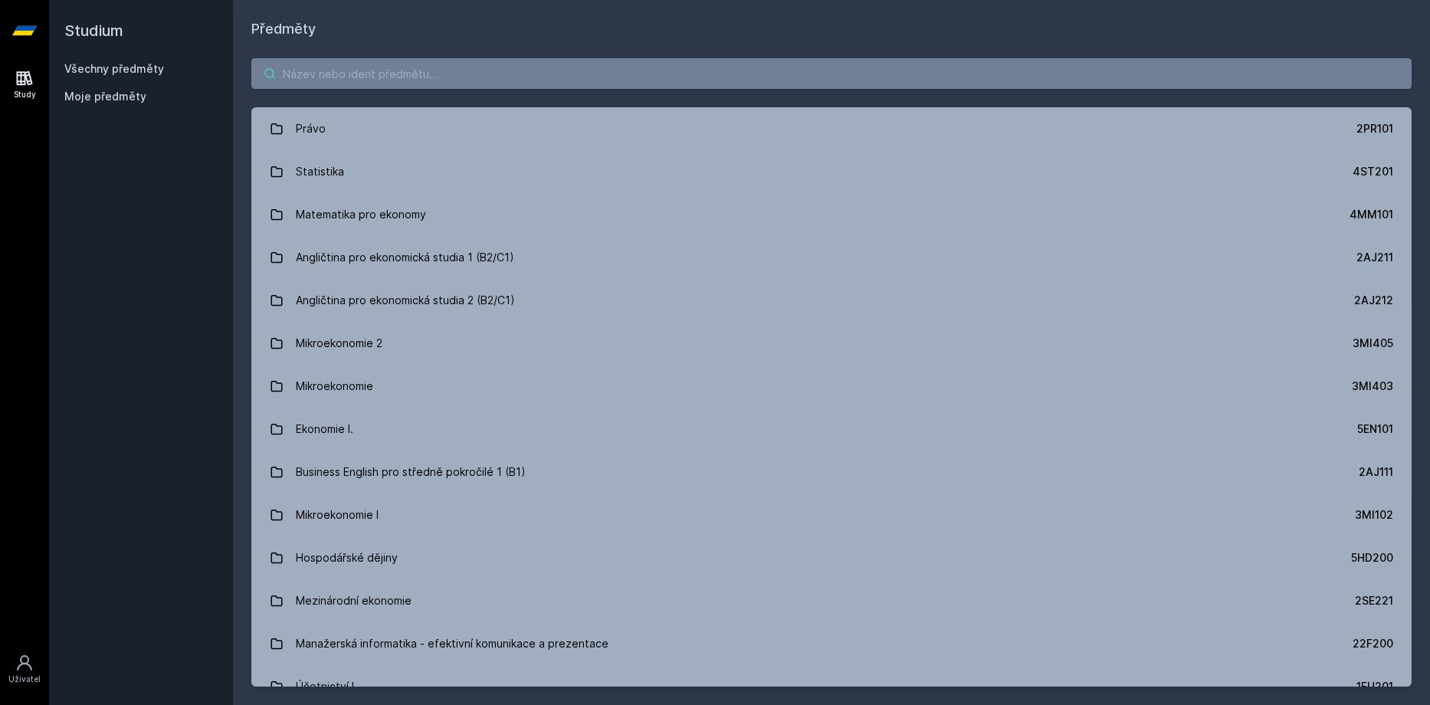
click at [381, 79] on input "search" at bounding box center [831, 73] width 1160 height 31
